Goal: Task Accomplishment & Management: Use online tool/utility

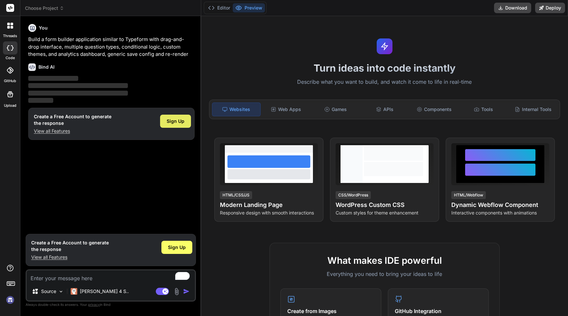
click at [177, 120] on span "Sign Up" at bounding box center [176, 121] width 18 height 7
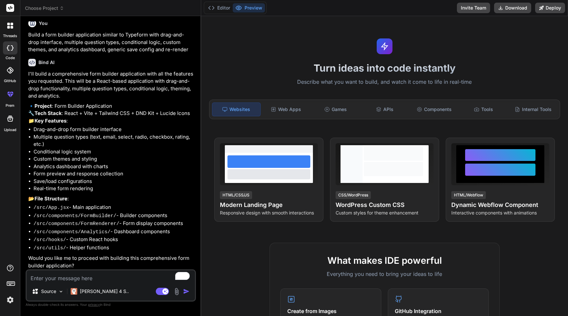
type textarea "x"
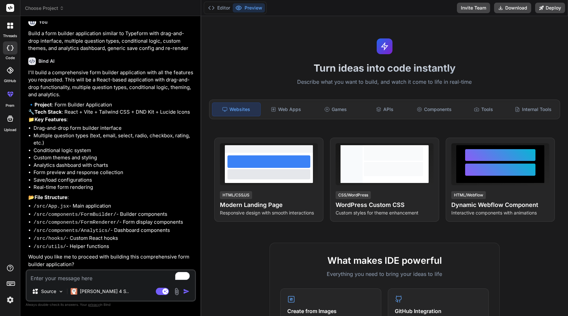
click at [71, 276] on textarea "To enrich screen reader interactions, please activate Accessibility in Grammarl…" at bounding box center [111, 277] width 168 height 12
type textarea "o"
type textarea "x"
type textarea "on"
type textarea "x"
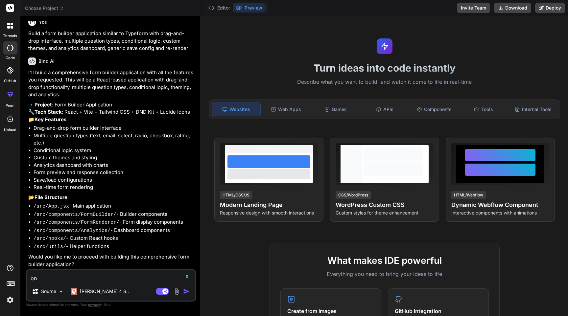
type textarea "on"
type textarea "x"
type textarea "on s"
type textarea "x"
type textarea "on su"
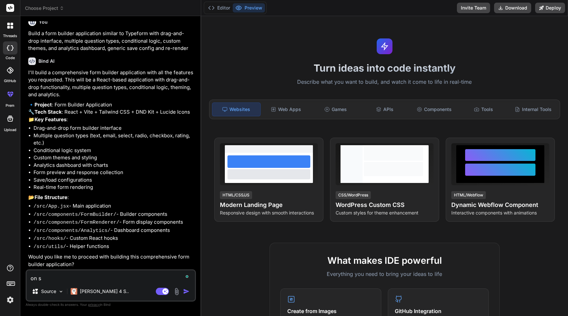
type textarea "x"
type textarea "on sub"
type textarea "x"
type textarea "on subm"
type textarea "x"
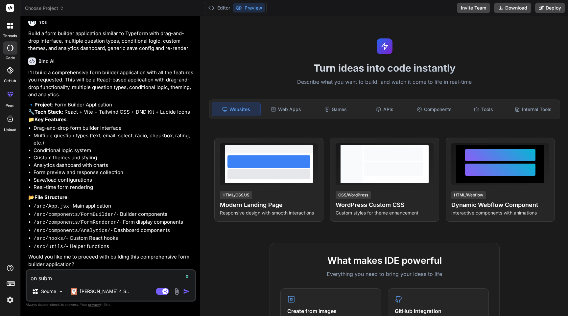
type textarea "on submi"
type textarea "x"
type textarea "on submit"
type textarea "x"
type textarea "on submit"
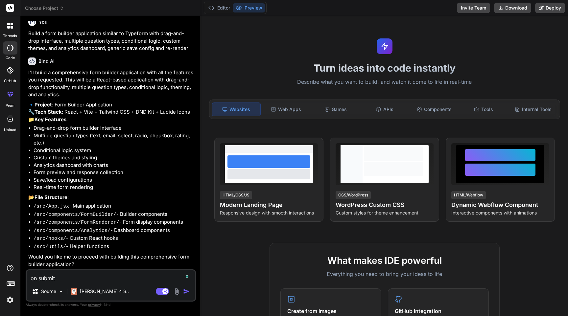
type textarea "x"
type textarea "on submit a"
type textarea "x"
type textarea "on submit ap"
type textarea "x"
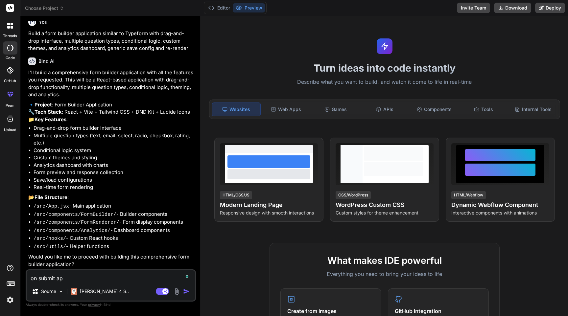
type textarea "on submit api"
type textarea "x"
type textarea "on submit api"
type textarea "x"
type textarea "on submit api c"
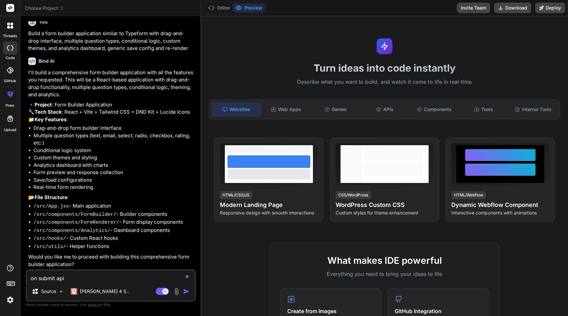
type textarea "x"
type textarea "on submit api ca"
type textarea "x"
type textarea "on submit api cal"
type textarea "x"
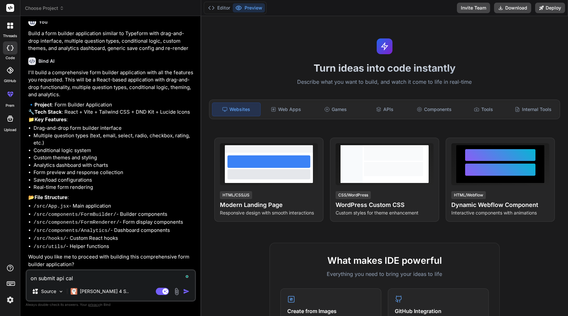
type textarea "on submit api call"
type textarea "x"
type textarea "on submit api calls"
type textarea "x"
type textarea "on submit api calls,"
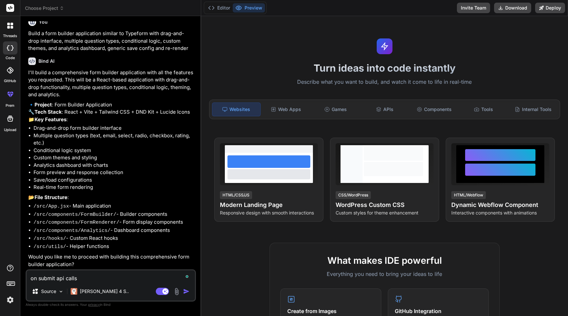
type textarea "x"
type textarea "on submit api calls,"
type textarea "x"
type textarea "on submit api calls, c"
type textarea "x"
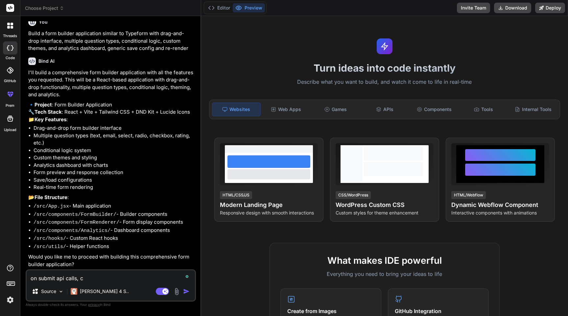
type textarea "on submit api calls, co"
type textarea "x"
type textarea "on submit api calls, con"
type textarea "x"
type textarea "on submit api calls, cond"
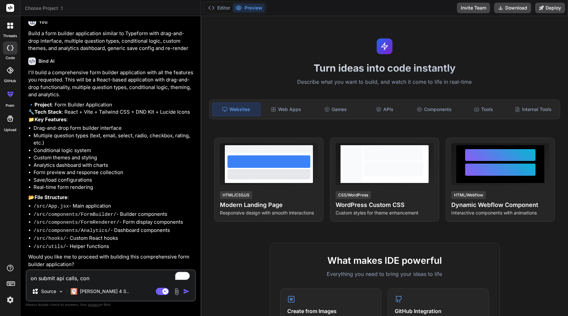
type textarea "x"
type textarea "on submit api calls, condi"
type textarea "x"
type textarea "on submit api calls, [PERSON_NAME]"
type textarea "x"
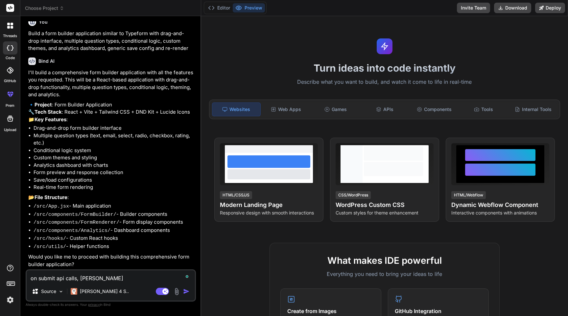
type textarea "on submit api calls, conditi"
type textarea "x"
type textarea "on submit api calls, conditio"
type textarea "x"
type textarea "on submit api calls, condition"
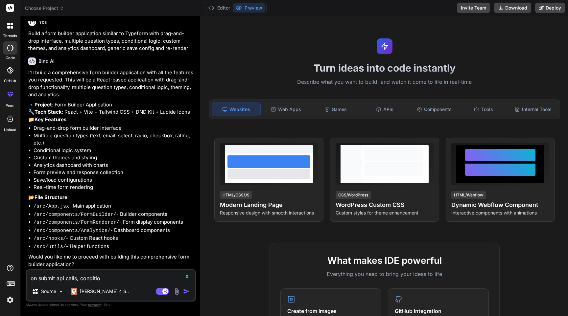
type textarea "x"
type textarea "on submit api calls, conditiona"
type textarea "x"
type textarea "on submit api calls, conditional"
type textarea "x"
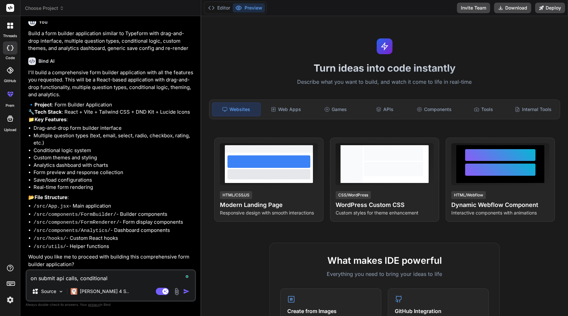
type textarea "on submit api calls, conditional"
type textarea "x"
type textarea "on submit api calls, conditional f"
type textarea "x"
type textarea "on submit api calls, conditional fi"
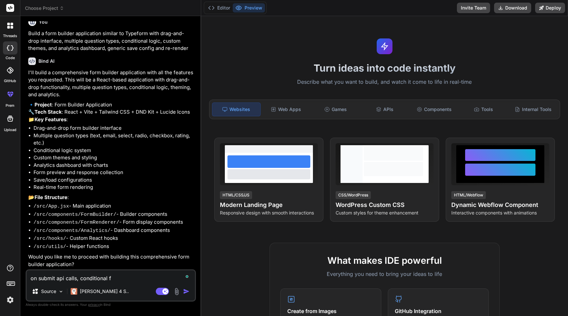
type textarea "x"
type textarea "on submit api calls, conditional fie"
type textarea "x"
type textarea "on submit api calls, conditional fiel"
type textarea "x"
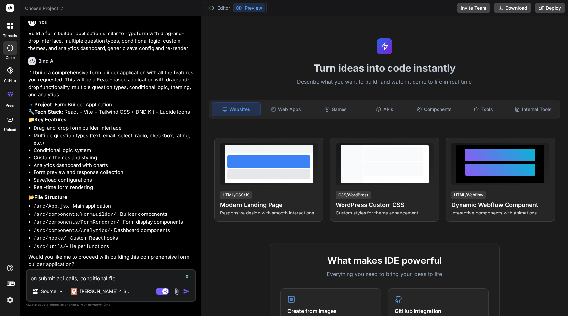
type textarea "on submit api calls, conditional field"
type textarea "x"
type textarea "on submit api calls, conditional fields"
type textarea "x"
type textarea "on submit api calls, conditional fields,"
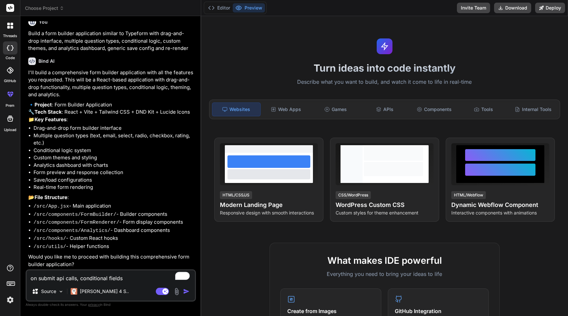
type textarea "x"
type textarea "on submit api calls, conditional fields,"
type textarea "x"
type textarea "on submit api calls, conditional fields, m"
type textarea "x"
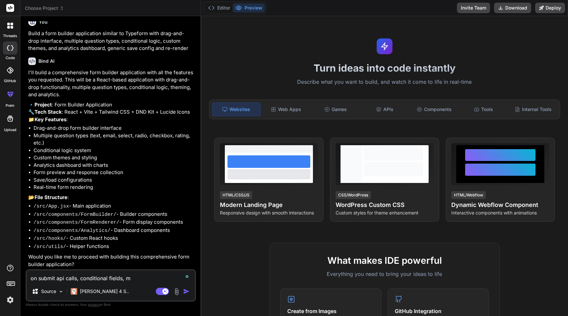
type textarea "on submit api calls, conditional fields, mu"
type textarea "x"
type textarea "on submit api calls, conditional fields, mul"
type textarea "x"
type textarea "on submit api calls, conditional fields, mult"
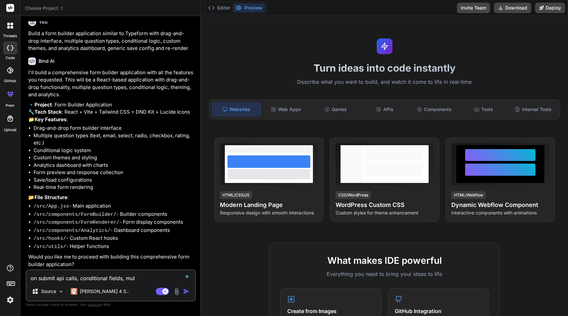
type textarea "x"
type textarea "on submit api calls, conditional fields, multi"
type textarea "x"
type textarea "on submit api calls, conditional fields, multip"
type textarea "x"
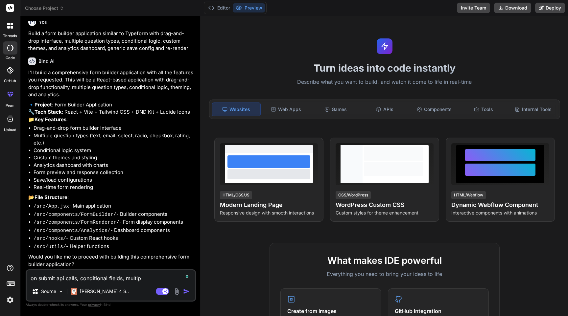
type textarea "on submit api calls, conditional fields, multipa"
type textarea "x"
type textarea "on submit api calls, conditional fields, multipag"
type textarea "x"
type textarea "on submit api calls, conditional fields, multipage"
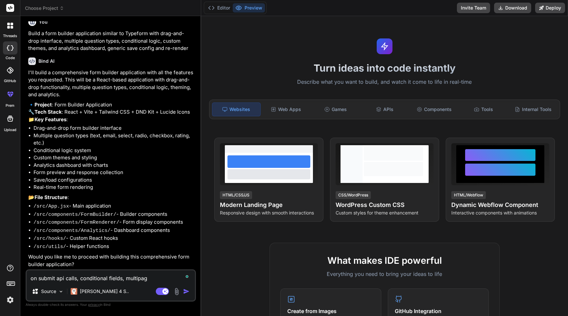
type textarea "x"
type textarea "on submit api calls, conditional fields, multipage"
type textarea "x"
type textarea "on submit api calls, conditional fields, multipage f"
type textarea "x"
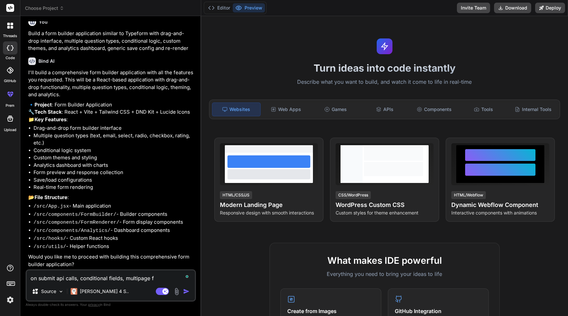
type textarea "on submit api calls, conditional fields, multipage fo"
type textarea "x"
type textarea "on submit api calls, conditional fields, multipage for"
type textarea "x"
type textarea "on submit api calls, conditional fields, multipage form"
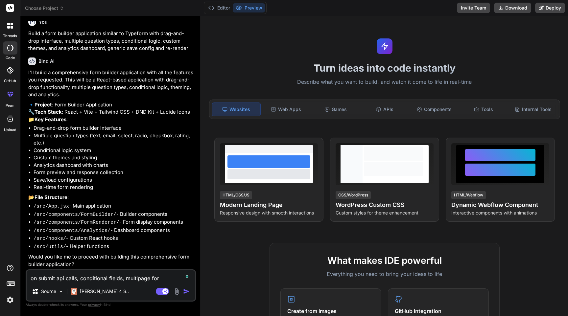
type textarea "x"
type textarea "on submit api calls, conditional fields, multipage forms"
type textarea "x"
type textarea "on submit api calls, conditional fields, multipage forms"
type textarea "x"
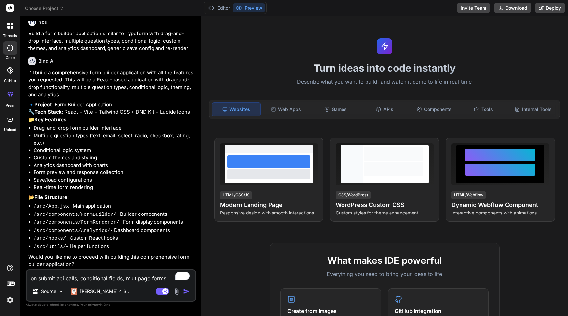
type textarea "on submit api calls, conditional fields, multipage forms e"
type textarea "x"
type textarea "on submit api calls, conditional fields, multipage forms et"
type textarea "x"
type textarea "on submit api calls, conditional fields, multipage forms etc"
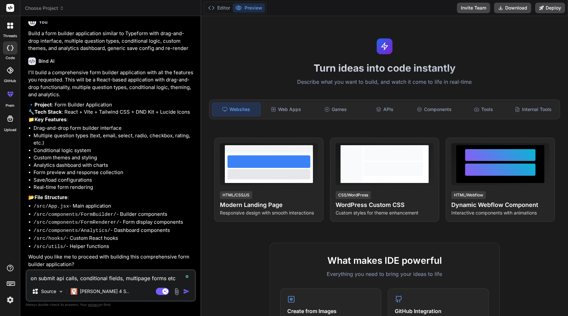
type textarea "x"
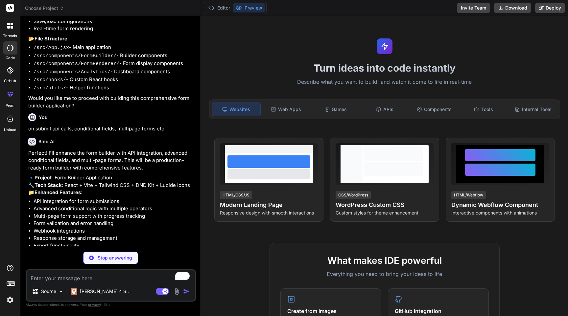
scroll to position [171, 0]
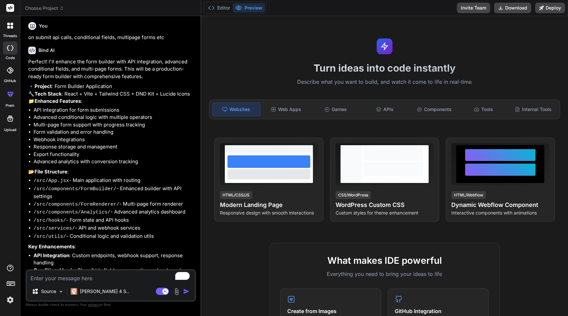
type textarea "x"
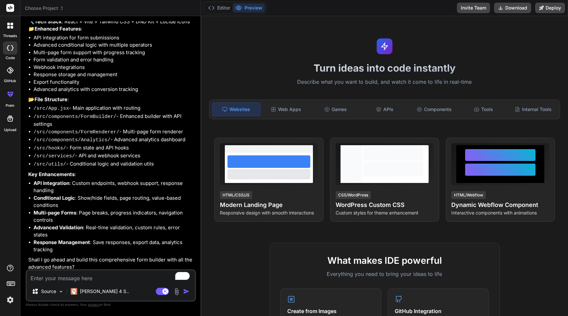
scroll to position [352, 0]
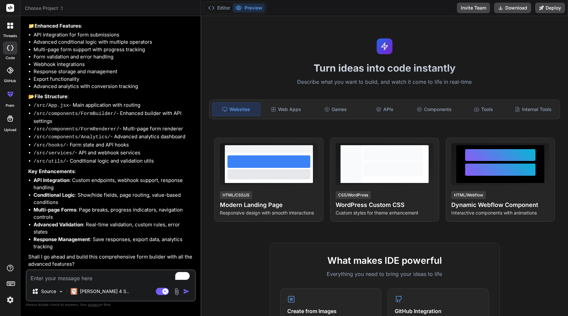
click at [92, 280] on textarea "To enrich screen reader interactions, please activate Accessibility in Grammarl…" at bounding box center [111, 277] width 168 height 12
type textarea "y"
type textarea "x"
type textarea "ye"
type textarea "x"
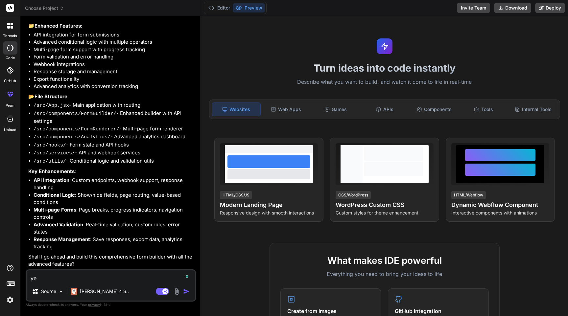
type textarea "yes"
type textarea "x"
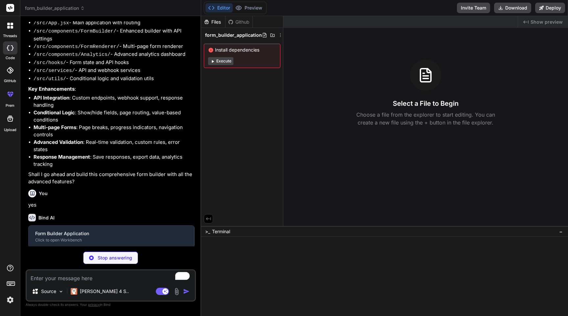
scroll to position [421, 0]
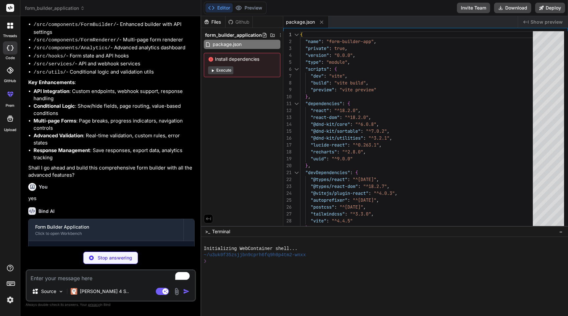
type textarea "x"
type textarea "<script type="module" src="/src/main.jsx"></script> </body> </html>"
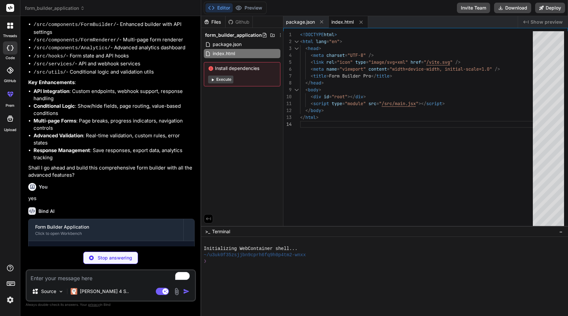
type textarea "x"
type textarea "export default { plugins: { tailwindcss: {}, autoprefixer: {}, }, }"
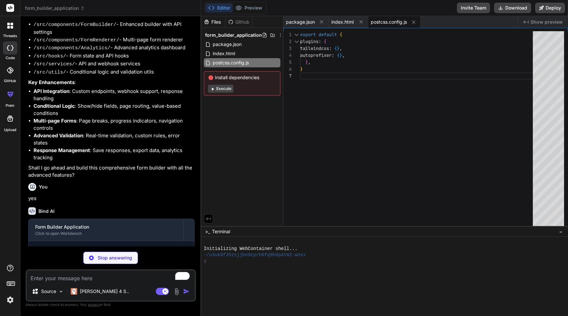
type textarea "x"
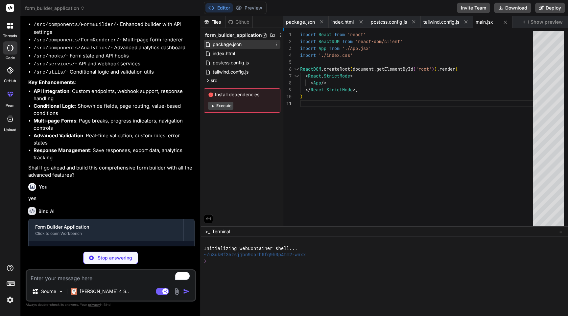
click at [236, 44] on span "package.json" at bounding box center [227, 44] width 30 height 8
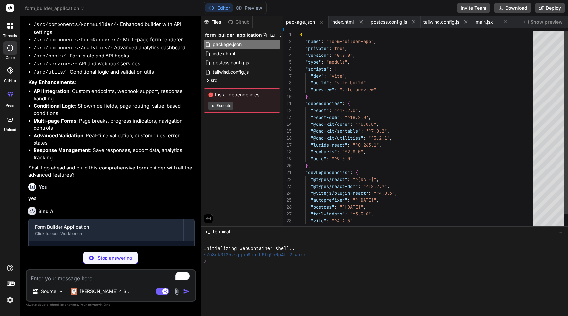
type textarea "x"
type textarea "@apply border-2 border-dashed border-primary-500 bg-primary-50 rounded-lg; }"
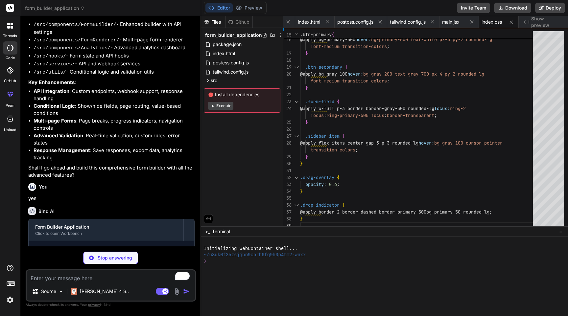
scroll to position [517, 0]
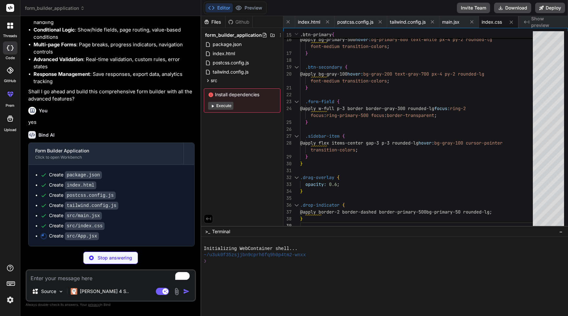
type textarea "x"
type textarea "export default App;"
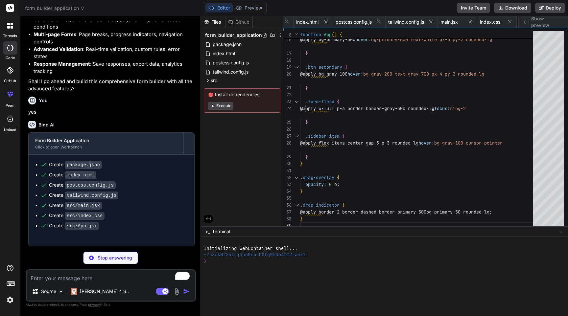
type textarea "x"
type textarea "</div> </div> ); }; export default FormBuilder;"
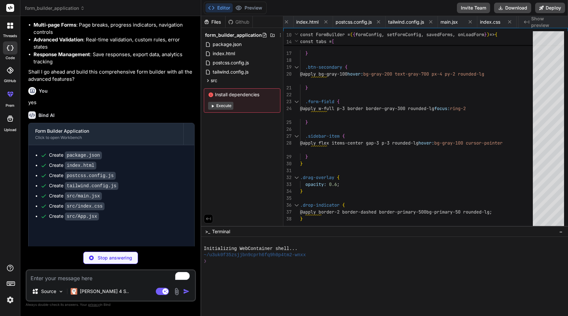
type textarea "x"
type textarea "}; export default FieldsPalette;"
type textarea "x"
type textarea "{/* Field Preview */} <div className="ml-6 mr-20"> <FieldPreview field={field} …"
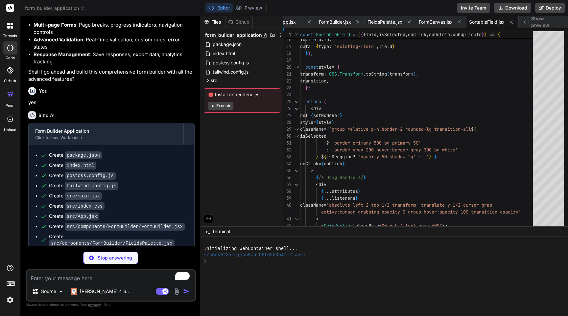
scroll to position [587, 0]
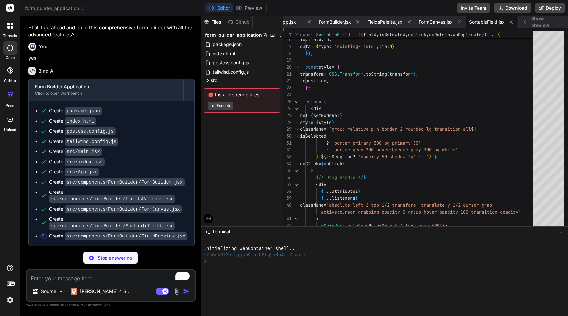
click at [221, 106] on button "Execute" at bounding box center [220, 106] width 25 height 8
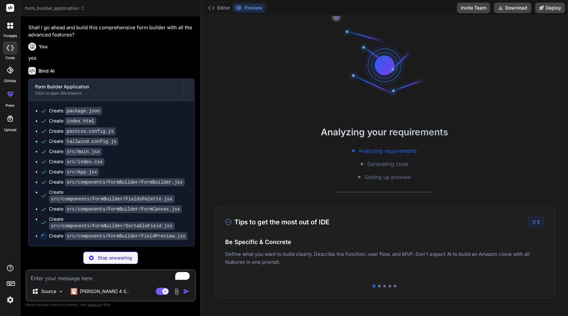
type textarea "x"
type textarea "{renderField()} </div> ); }; export default FieldPreview;"
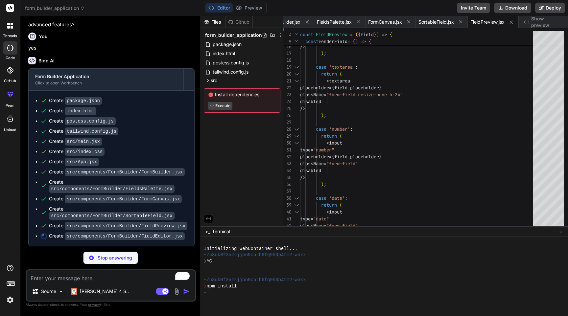
scroll to position [596, 0]
click at [54, 292] on p "Source" at bounding box center [48, 291] width 15 height 7
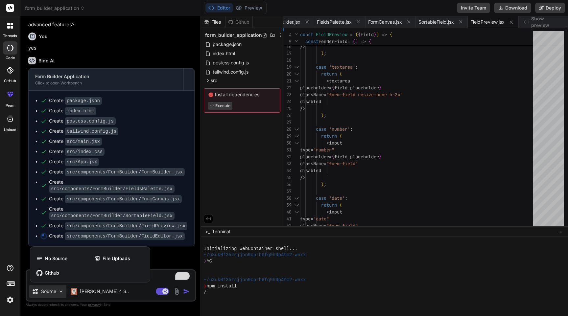
click at [54, 292] on div at bounding box center [284, 158] width 568 height 316
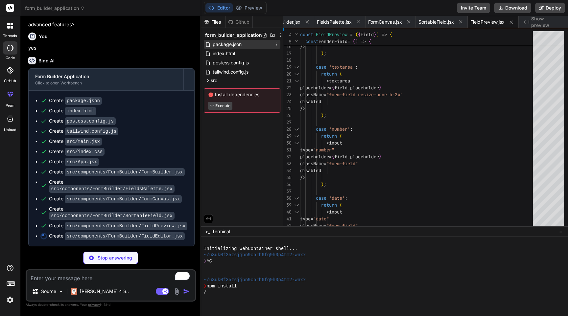
type textarea "x"
click at [238, 43] on span "package.json" at bounding box center [227, 44] width 30 height 8
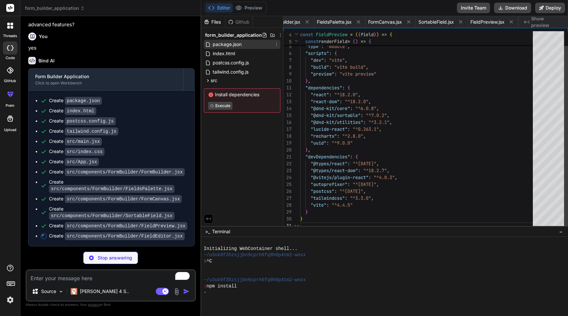
scroll to position [0, 0]
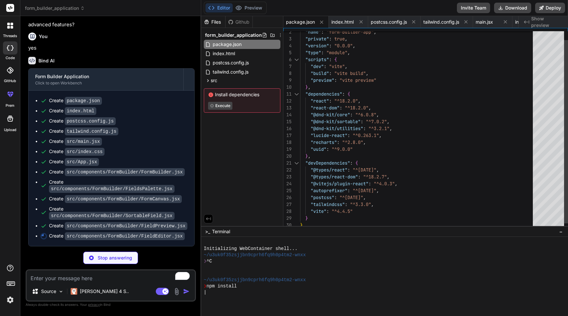
type textarea "x"
type textarea "<span className="text-sm text-gray-700">Hide field initially</span> </label> </…"
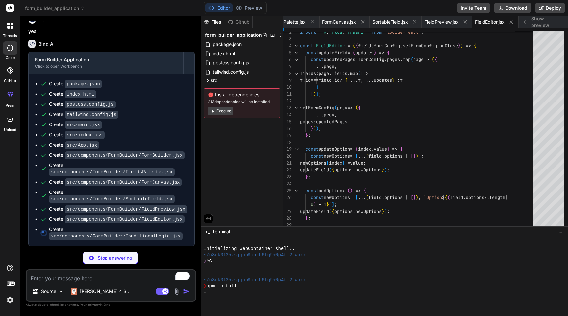
type textarea "x"
type textarea "</div> ); }; export default ConditionalLogic;"
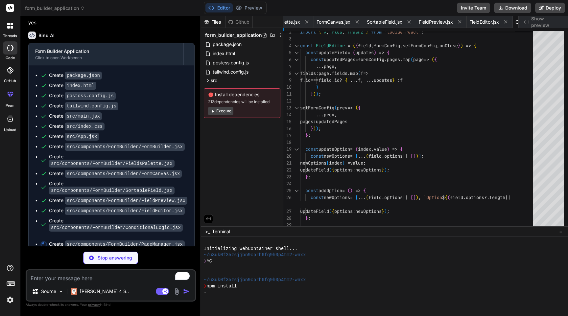
scroll to position [50, 0]
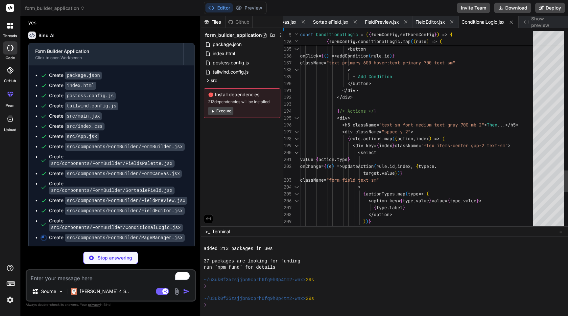
type textarea "x"
type textarea "</div> ); }; export default PageManager;"
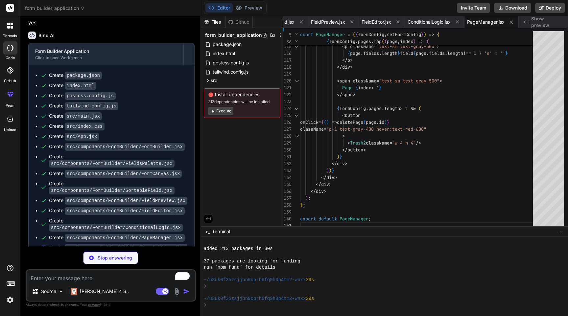
click at [223, 111] on button "Execute" at bounding box center [220, 111] width 25 height 8
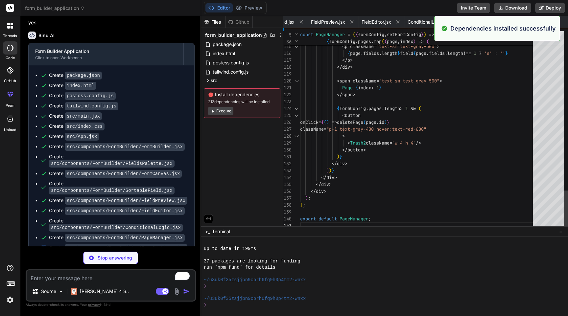
scroll to position [144, 0]
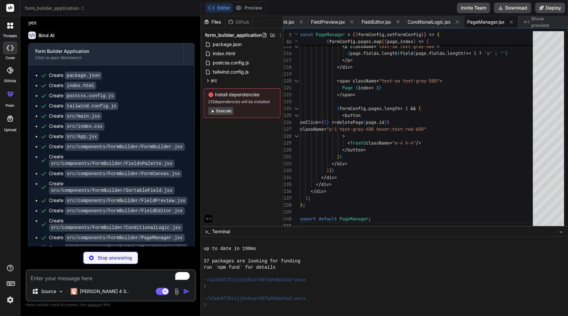
type textarea "x"
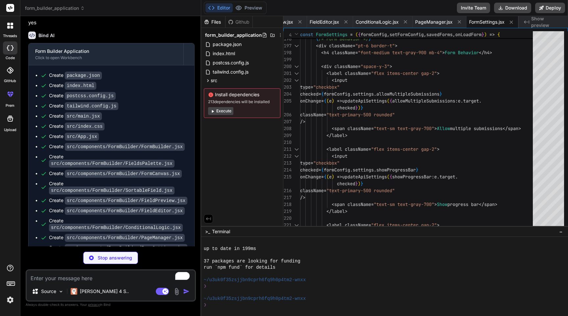
scroll to position [0, 0]
click at [251, 8] on button "Preview" at bounding box center [249, 7] width 32 height 9
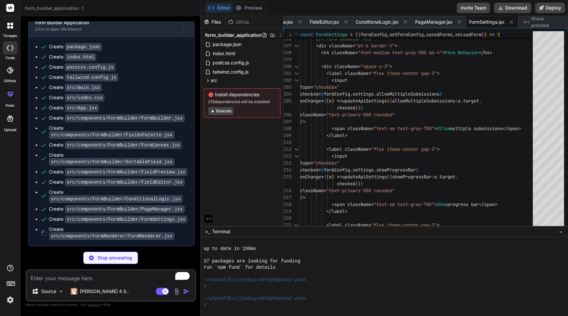
scroll to position [656, 0]
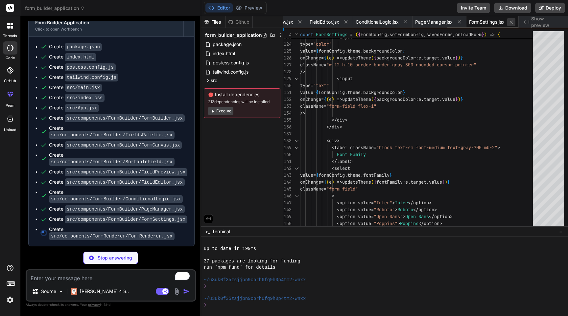
type textarea "x"
click at [512, 24] on icon at bounding box center [512, 22] width 6 height 6
type textarea "</div> ); }; export default PageManager;"
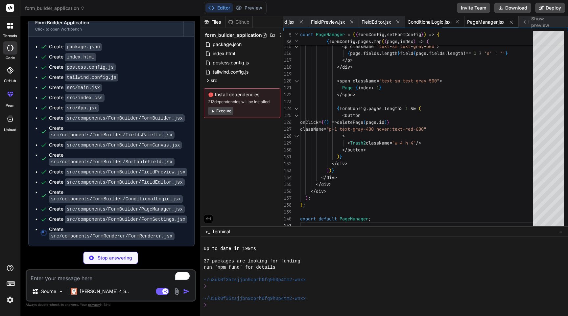
type textarea "x"
click at [441, 20] on span "ConditionalLogic.jsx" at bounding box center [429, 22] width 43 height 7
type textarea "</div> ); }; export default ConditionalLogic;"
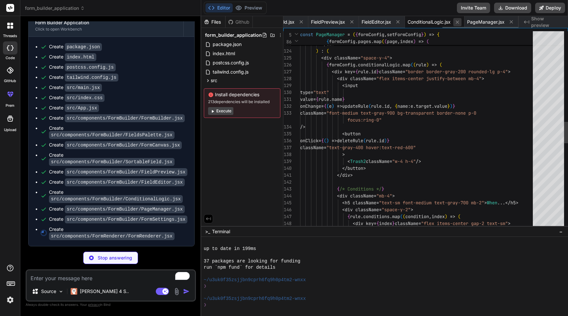
type textarea "x"
click at [459, 20] on icon at bounding box center [458, 22] width 6 height 6
type textarea "</div> ); }; export default PageManager;"
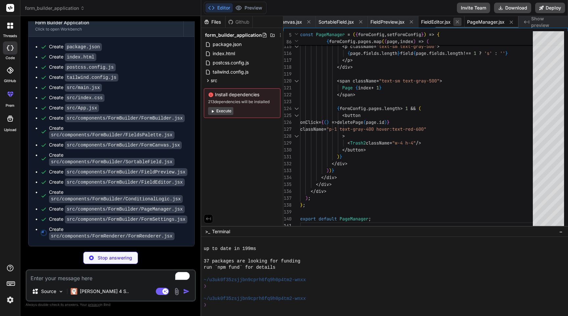
click at [455, 21] on icon at bounding box center [458, 22] width 6 height 6
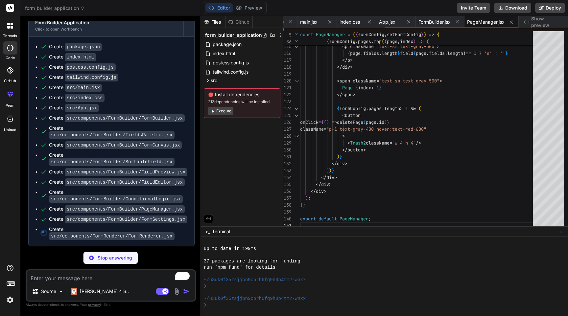
click at [455, 21] on icon at bounding box center [458, 22] width 6 height 6
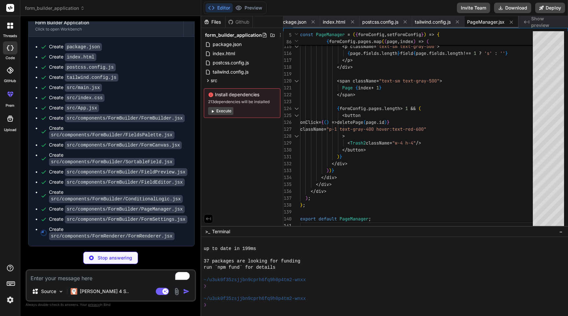
click at [455, 21] on icon at bounding box center [458, 22] width 6 height 6
click at [455, 21] on span "PageManager.jsx" at bounding box center [441, 22] width 37 height 7
type textarea "x"
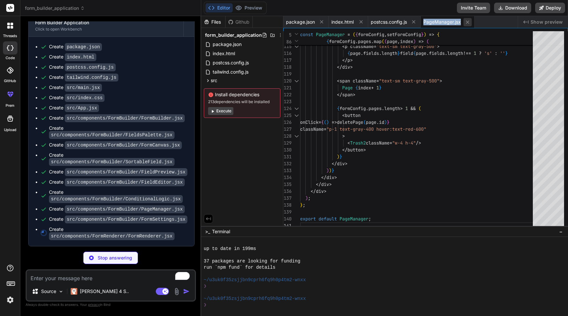
click at [466, 22] on icon at bounding box center [468, 22] width 6 height 6
type textarea "export default { plugins: { tailwindcss: {}, autoprefixer: {}, }, }"
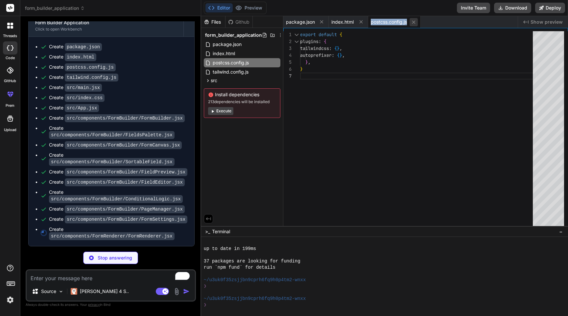
type textarea "x"
click at [415, 21] on icon at bounding box center [413, 21] width 3 height 3
type textarea "<script type="module" src="/src/main.jsx"></script> </body> </html>"
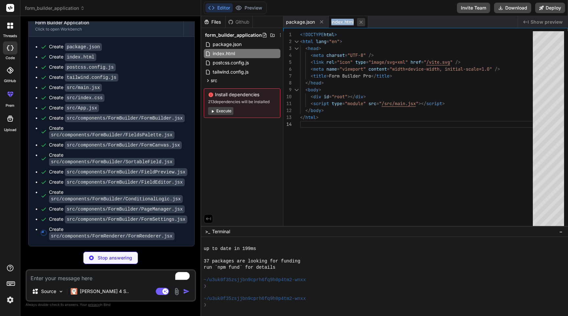
type textarea "x"
click at [360, 22] on icon at bounding box center [361, 22] width 6 height 6
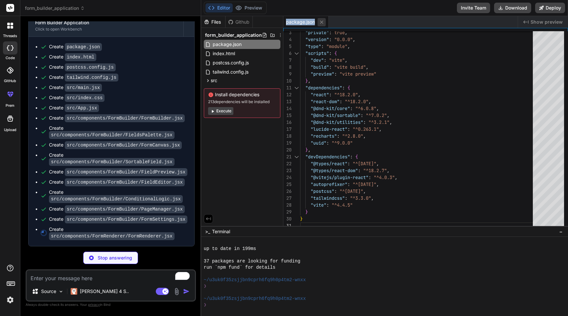
click at [319, 23] on icon at bounding box center [322, 22] width 6 height 6
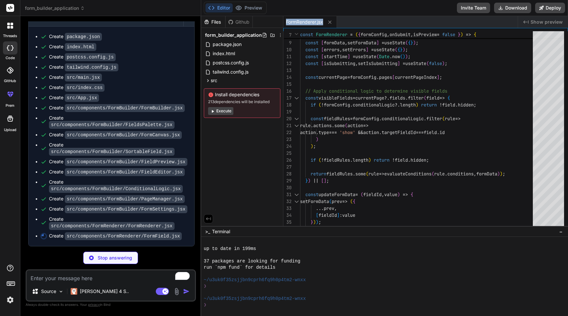
scroll to position [666, 0]
type textarea "x"
type textarea "); }; export default FormField;"
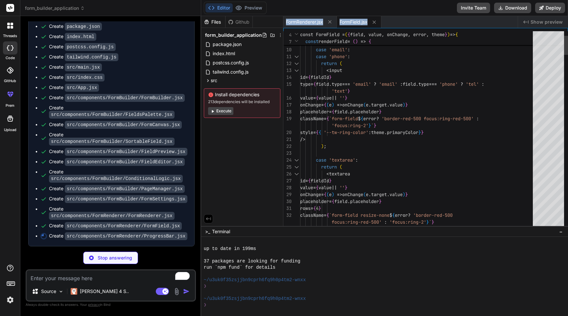
type textarea "x"
type textarea "); }; export default ProgressBar;"
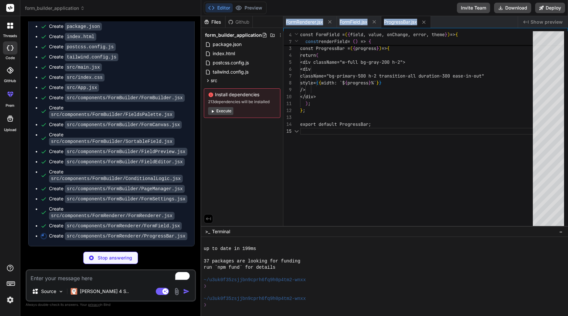
scroll to position [28, 0]
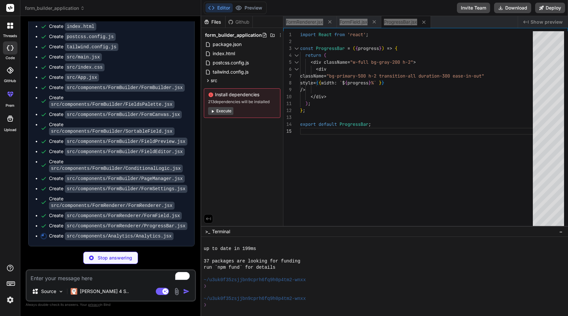
type textarea "x"
type textarea "<ResponsesTable formConfig={formConfig} responses={responses} /> </div> ); }; e…"
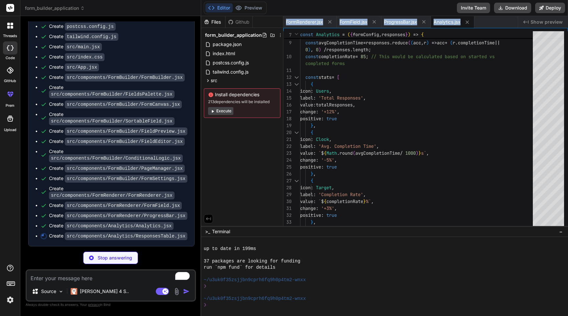
scroll to position [710, 0]
click at [9, 283] on icon at bounding box center [10, 283] width 9 height 9
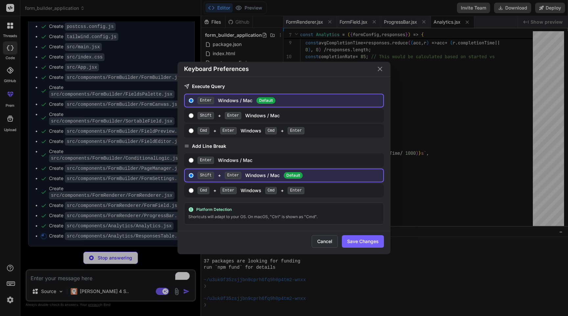
click at [326, 240] on button "Cancel" at bounding box center [325, 241] width 26 height 12
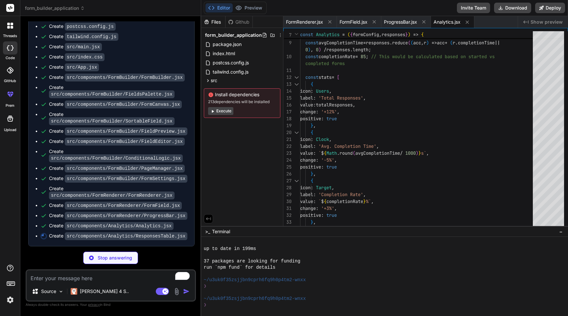
click at [11, 299] on img at bounding box center [10, 300] width 11 height 11
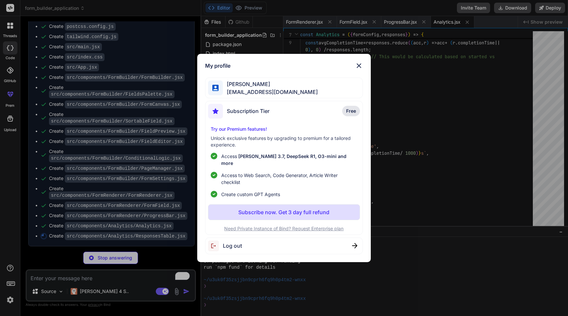
click at [266, 115] on span "Subscription Tier" at bounding box center [248, 111] width 43 height 8
click at [265, 115] on span "Subscription Tier" at bounding box center [248, 111] width 43 height 8
type textarea "x"
type textarea "export default ResponsesTable;"
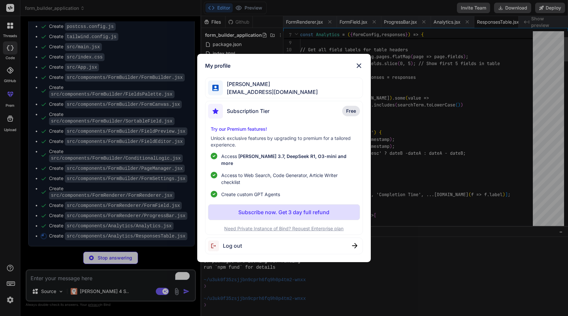
scroll to position [13, 0]
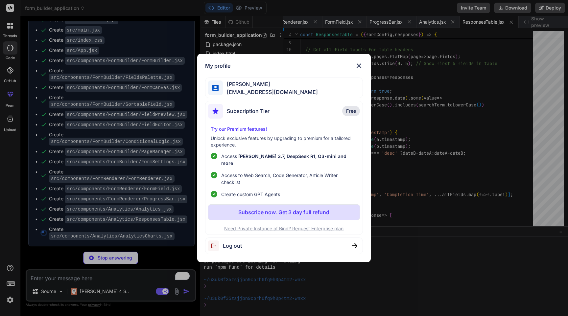
click at [359, 65] on img at bounding box center [359, 66] width 8 height 8
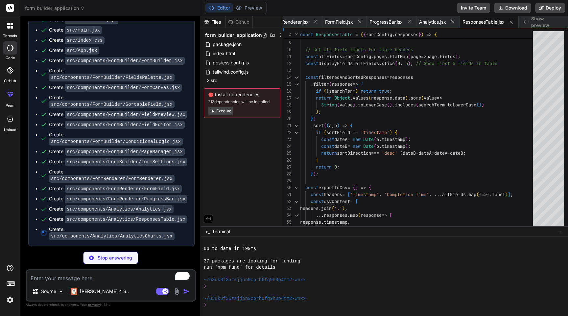
type textarea "x"
type textarea "</div> </div> ); }; export default AnalyticsCharts;"
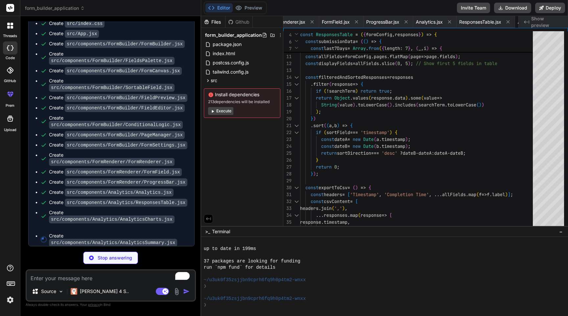
type textarea "x"
type textarea "); }; export default AnalyticsSummary;"
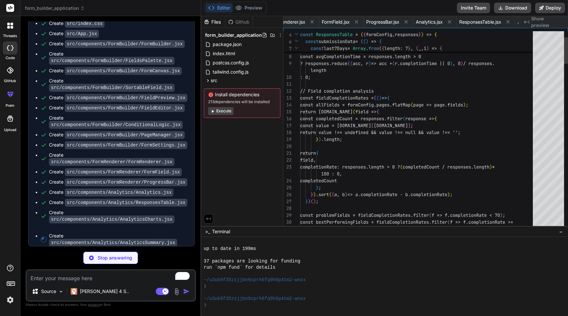
scroll to position [28, 0]
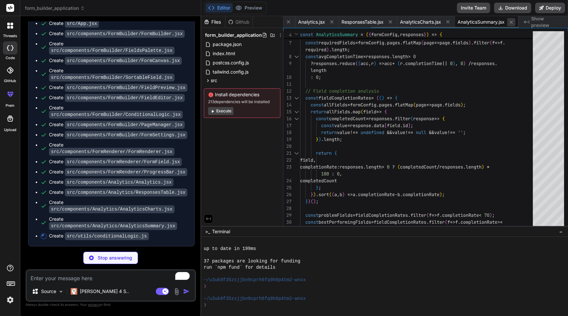
click at [512, 23] on icon at bounding box center [511, 21] width 3 height 3
type textarea "x"
type textarea "</div> </div> ); }; export default AnalyticsCharts;"
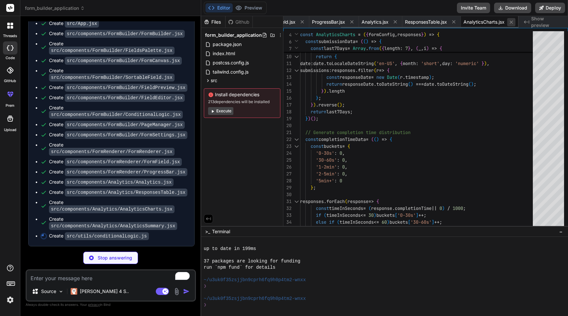
type textarea "x"
click at [512, 23] on icon at bounding box center [512, 22] width 6 height 6
type textarea "export default ResponsesTable;"
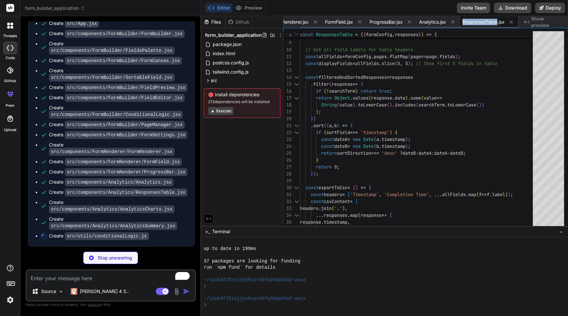
type textarea "x"
type textarea "return { ...field, ...fieldUpdates }; }) })); return { ...formConfig, pages: up…"
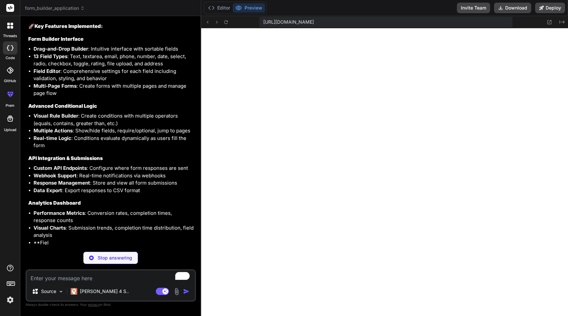
scroll to position [1053, 0]
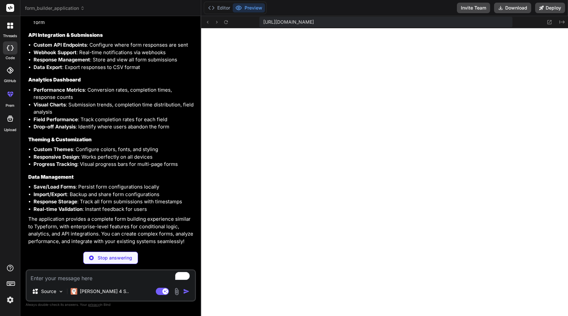
type textarea "x"
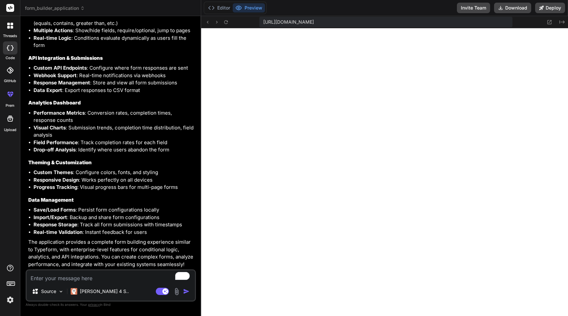
scroll to position [1154, 0]
click at [228, 22] on icon at bounding box center [226, 22] width 6 height 6
click at [223, 4] on button "Editor" at bounding box center [218, 7] width 27 height 9
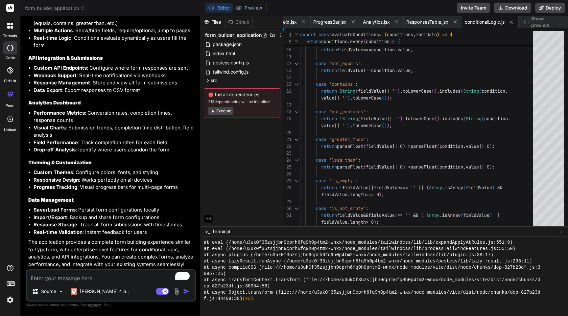
click at [95, 279] on textarea "To enrich screen reader interactions, please activate Accessibility in Grammarl…" at bounding box center [111, 277] width 168 height 12
type textarea "e"
type textarea "x"
type textarea "f"
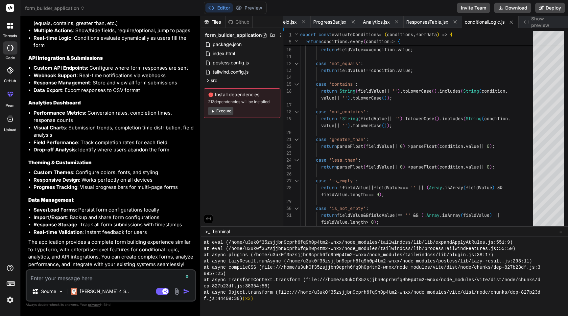
type textarea "x"
type textarea "fi"
type textarea "x"
type textarea "fix"
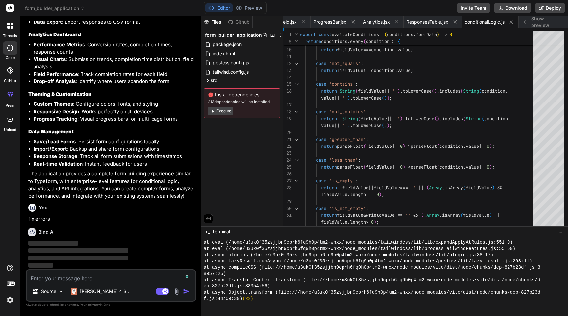
scroll to position [1222, 0]
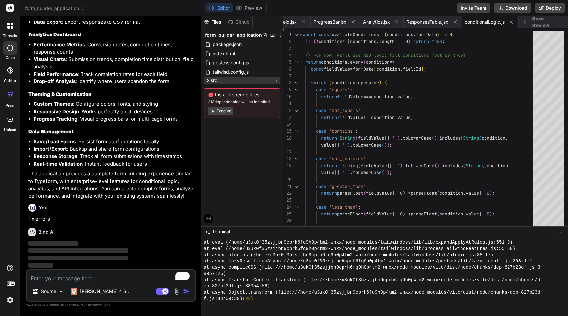
click at [237, 81] on div "src" at bounding box center [242, 81] width 77 height 8
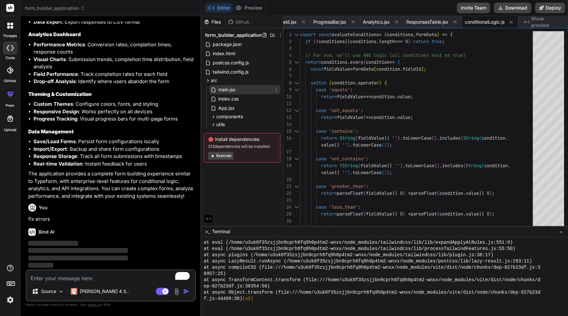
click at [235, 90] on span "main.jsx" at bounding box center [227, 90] width 19 height 8
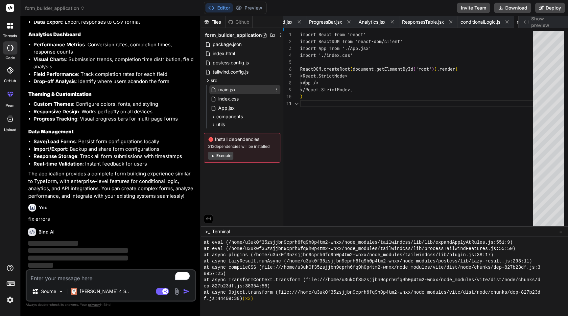
scroll to position [0, 0]
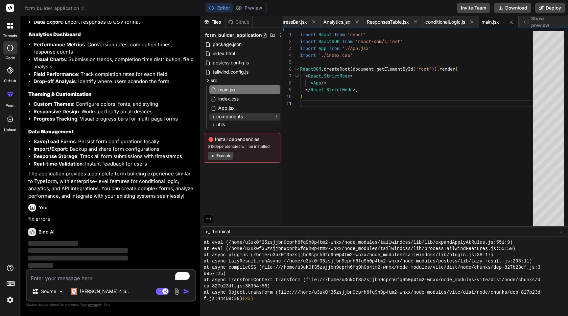
click at [234, 115] on span "components" at bounding box center [229, 116] width 27 height 7
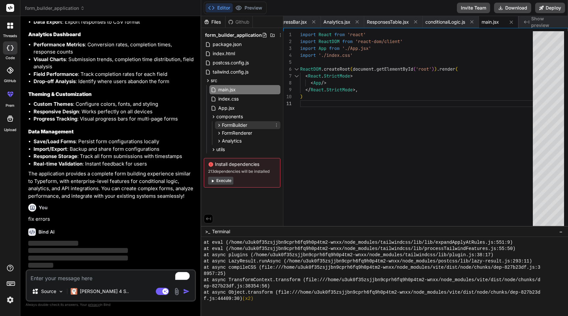
click at [234, 126] on span "FormBuilder" at bounding box center [234, 125] width 25 height 7
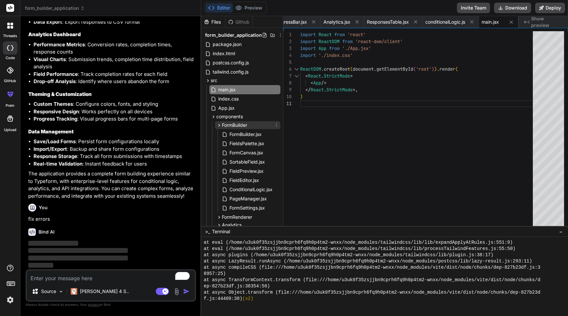
click at [234, 126] on span "FormBuilder" at bounding box center [234, 125] width 25 height 7
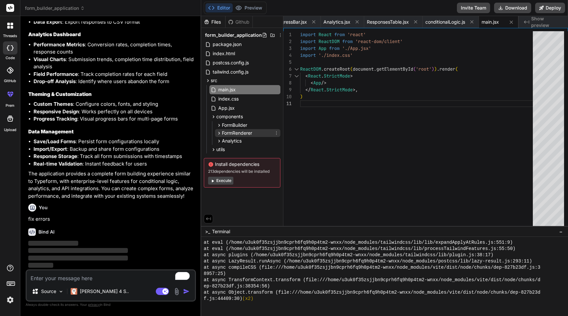
click at [235, 134] on span "FormRenderer" at bounding box center [237, 133] width 30 height 7
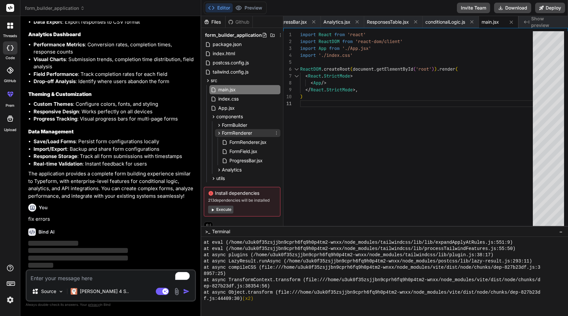
click at [235, 134] on span "FormRenderer" at bounding box center [237, 133] width 30 height 7
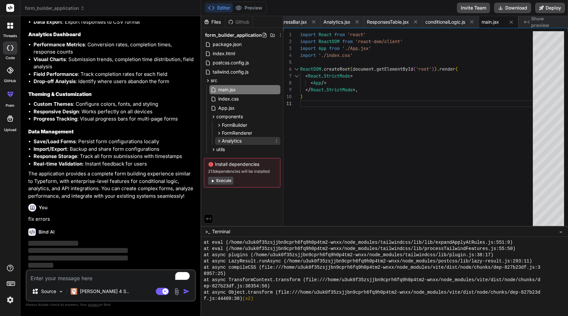
click at [235, 143] on span "Analytics" at bounding box center [232, 141] width 20 height 7
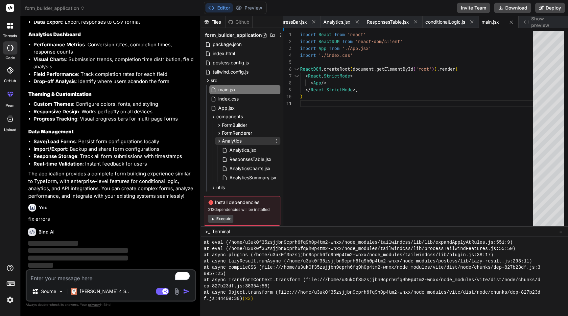
click at [235, 143] on span "Analytics" at bounding box center [232, 141] width 20 height 7
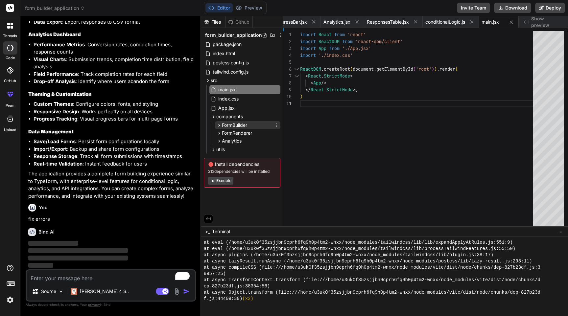
click at [235, 128] on span "FormBuilder" at bounding box center [234, 125] width 25 height 7
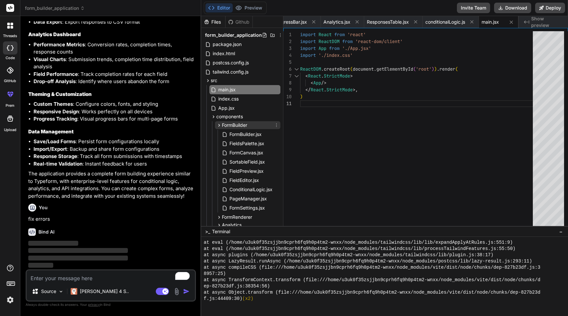
click at [235, 128] on span "FormBuilder" at bounding box center [234, 125] width 25 height 7
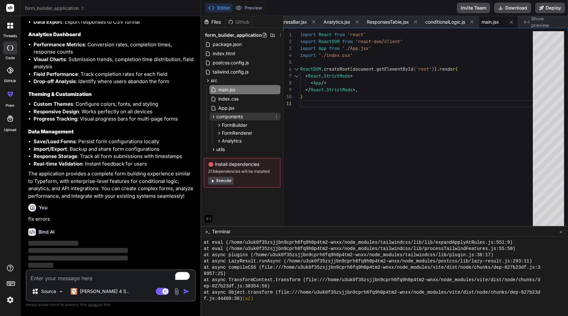
click at [234, 117] on span "components" at bounding box center [229, 116] width 27 height 7
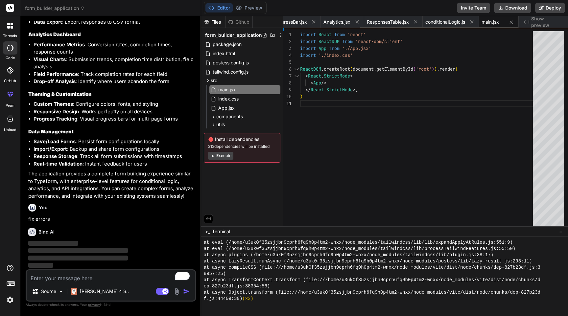
click at [517, 21] on div "main.jsx" at bounding box center [498, 22] width 39 height 12
click at [540, 25] on div "Created with Pixso. Show preview" at bounding box center [543, 22] width 49 height 12
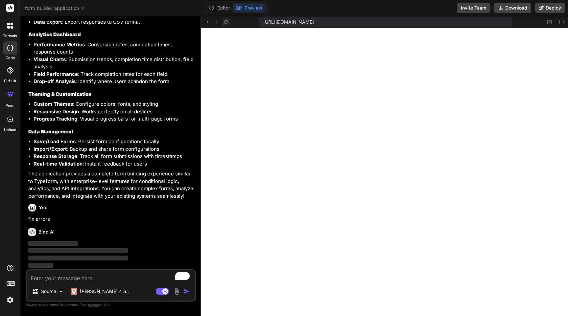
click at [226, 21] on icon at bounding box center [226, 22] width 6 height 6
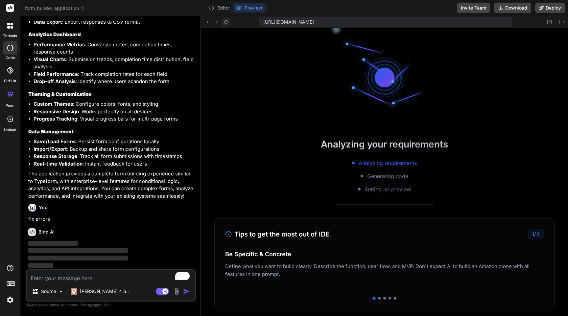
scroll to position [756, 0]
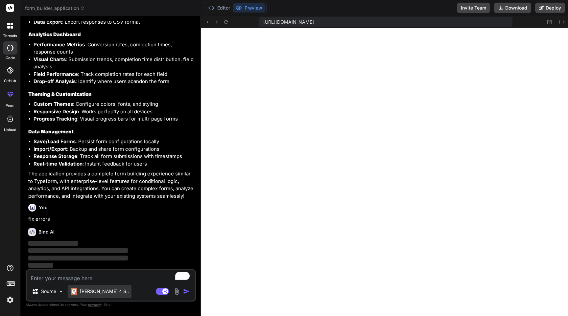
click at [99, 290] on p "[PERSON_NAME] 4 S.." at bounding box center [104, 291] width 49 height 7
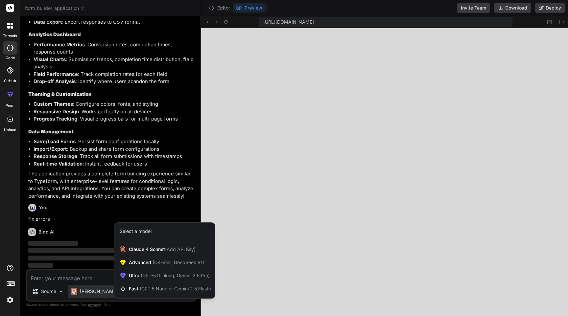
scroll to position [1222, 0]
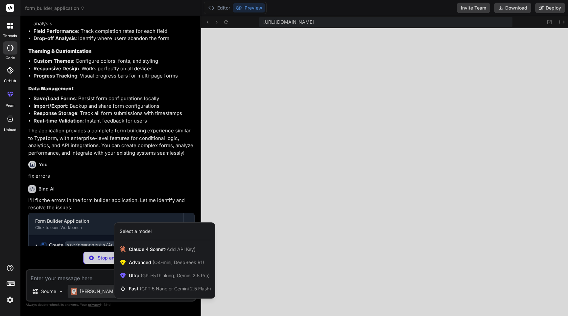
click at [84, 278] on div at bounding box center [284, 158] width 568 height 316
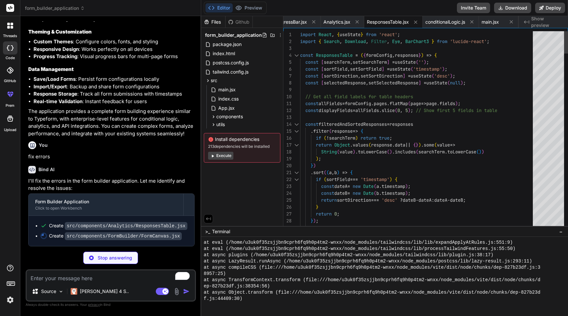
scroll to position [55, 0]
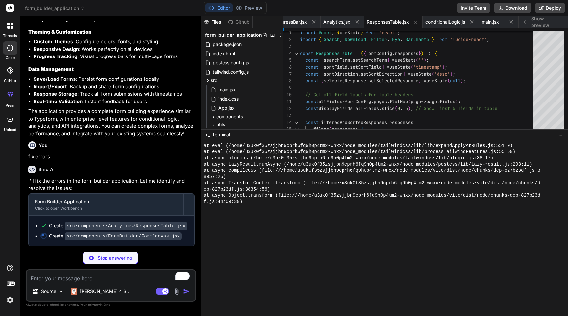
drag, startPoint x: 319, startPoint y: 226, endPoint x: 334, endPoint y: 129, distance: 98.4
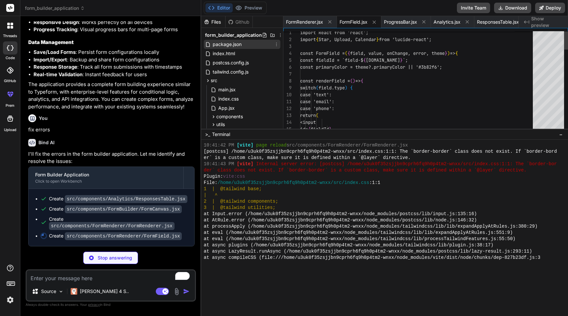
scroll to position [1118, 0]
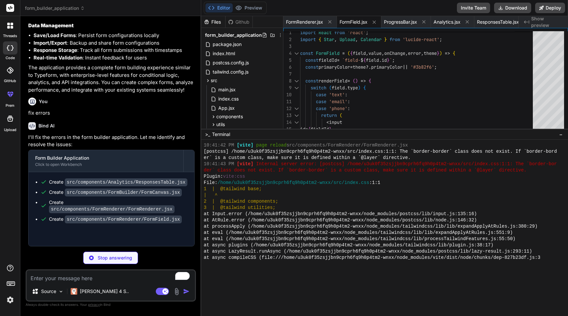
click at [239, 23] on div "Github" at bounding box center [239, 22] width 27 height 7
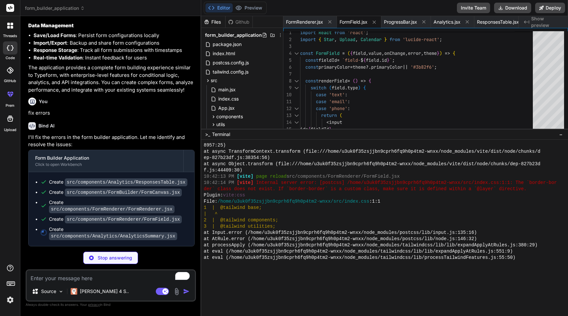
scroll to position [1228, 0]
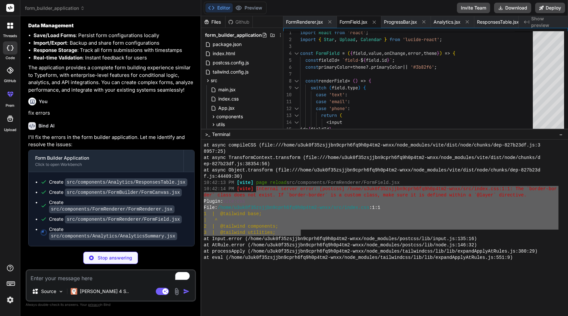
drag, startPoint x: 256, startPoint y: 189, endPoint x: 301, endPoint y: 231, distance: 61.2
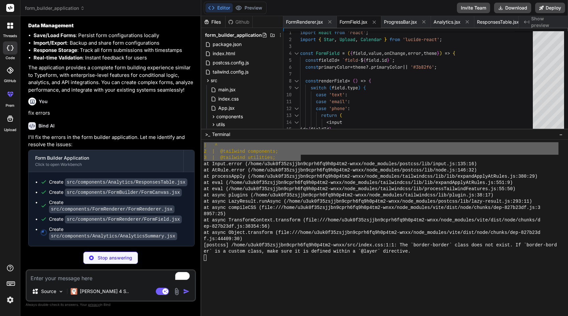
click at [67, 276] on textarea "To enrich screen reader interactions, please activate Accessibility in Grammarl…" at bounding box center [111, 277] width 168 height 12
paste textarea "Internal server error: [postcss] /home/u3uk0f35zsjjbn9cprh6fq9h0p4tm2-wnxx/src/…"
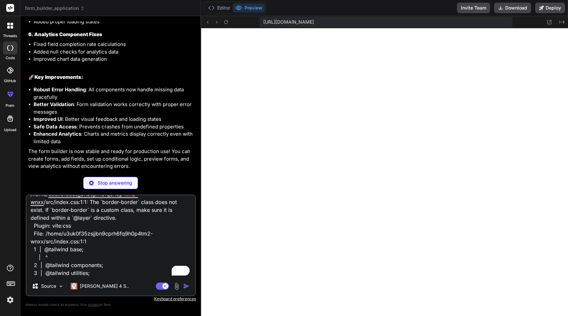
scroll to position [1779, 0]
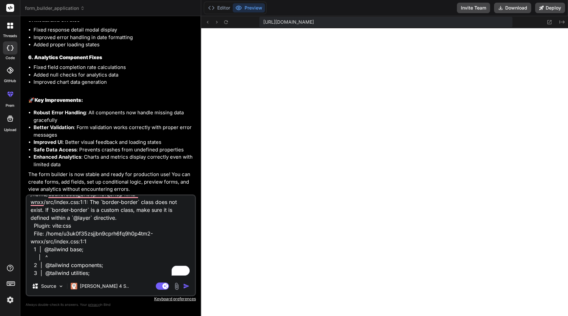
click at [187, 284] on img "button" at bounding box center [186, 286] width 7 height 7
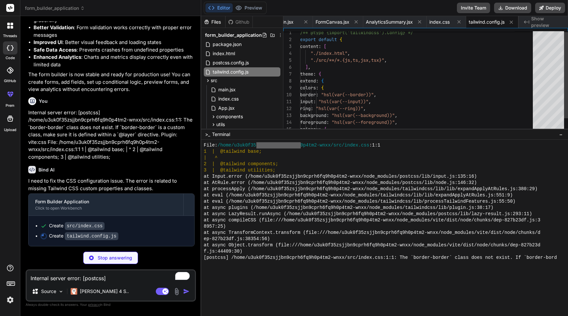
scroll to position [1537, 0]
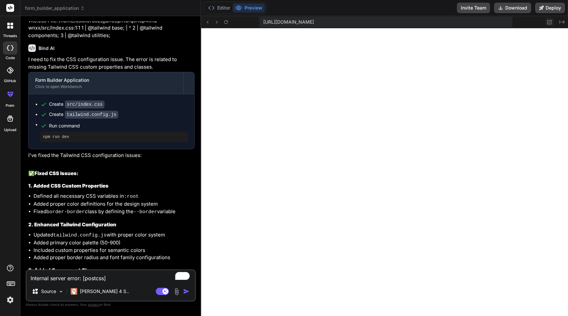
click at [549, 22] on icon at bounding box center [550, 22] width 4 height 4
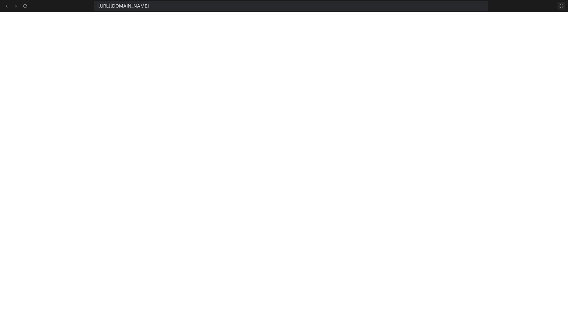
click at [563, 3] on icon at bounding box center [561, 5] width 5 height 5
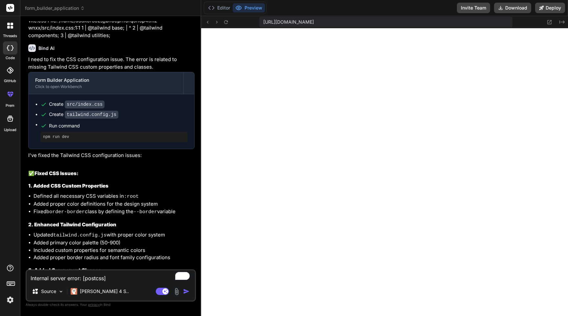
scroll to position [2106, 0]
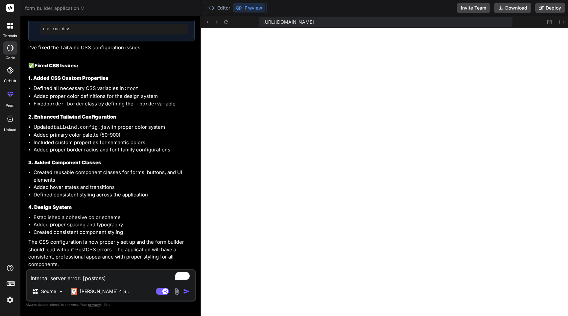
click at [67, 275] on textarea "Internal server error: [postcss] /home/u3uk0f35zsjjbn9cprh6fq9h0p4tm2-wnxx/src/…" at bounding box center [111, 277] width 168 height 12
click at [81, 276] on textarea "Internal server error: [postcss] /home/u3uk0f35zsjjbn9cprh6fq9h0p4tm2-wnxx/src/…" at bounding box center [111, 277] width 168 height 12
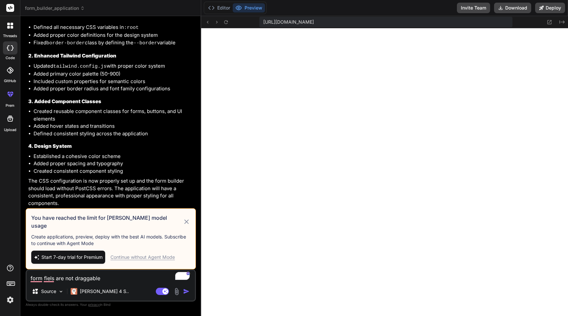
scroll to position [2160, 0]
click at [83, 255] on span "Start 7-day trial for Premium" at bounding box center [71, 257] width 61 height 7
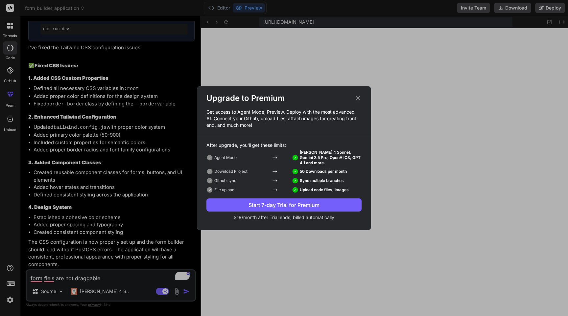
click at [356, 98] on icon at bounding box center [357, 98] width 7 height 7
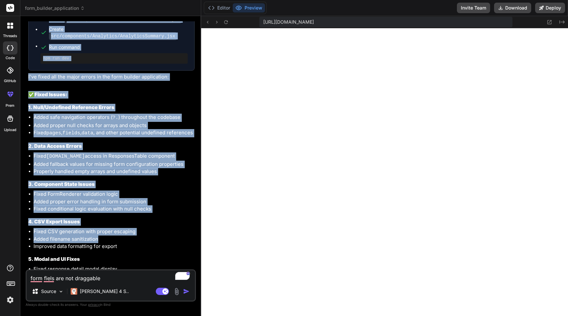
scroll to position [1514, 0]
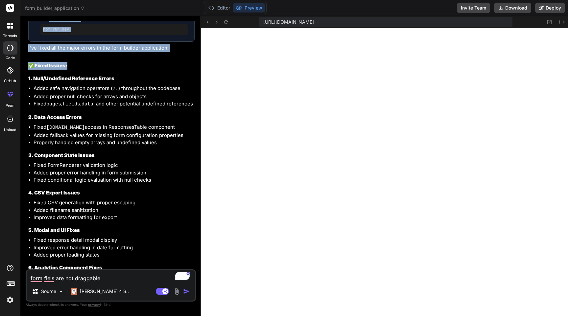
drag, startPoint x: 27, startPoint y: 52, endPoint x: 85, endPoint y: 117, distance: 87.6
click at [86, 117] on div "You Build a form builder application similar to Typeform with drag-and-drop int…" at bounding box center [111, 145] width 169 height 248
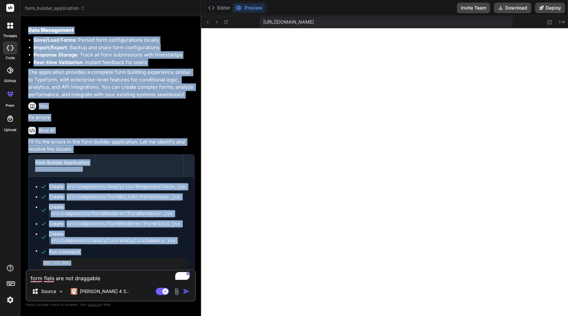
scroll to position [1275, 0]
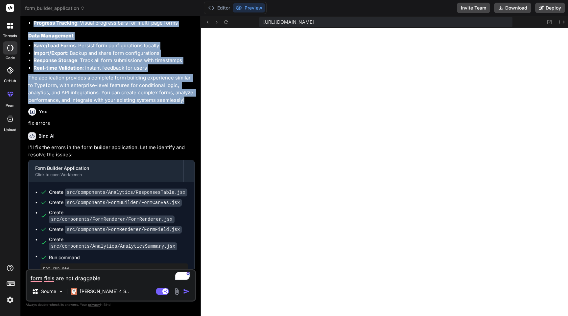
click at [185, 104] on p "The application provides a complete form building experience similar to Typefor…" at bounding box center [111, 89] width 166 height 30
copy div "Form Builder Interface Drag-and-Drop Builder : Intuitive interface with sortabl…"
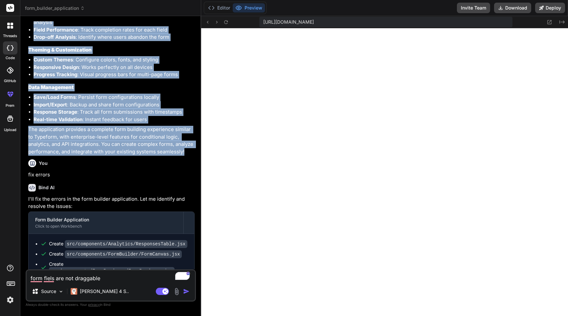
scroll to position [1189, 0]
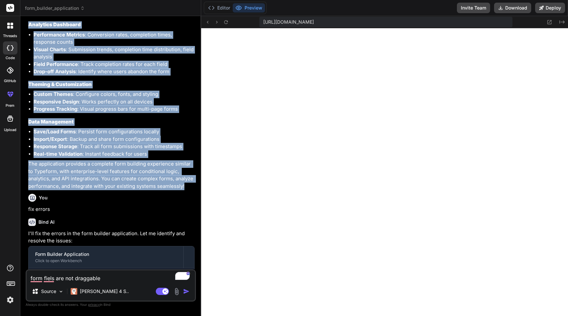
click at [99, 126] on h3 "Data Management" at bounding box center [111, 122] width 166 height 8
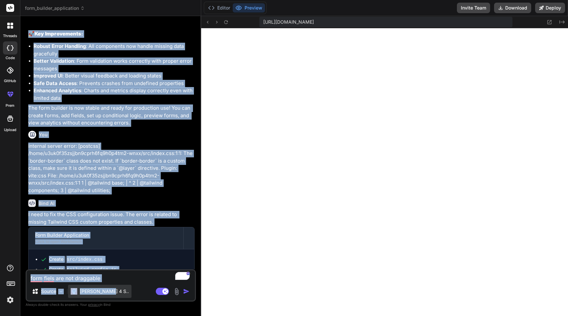
scroll to position [2106, 0]
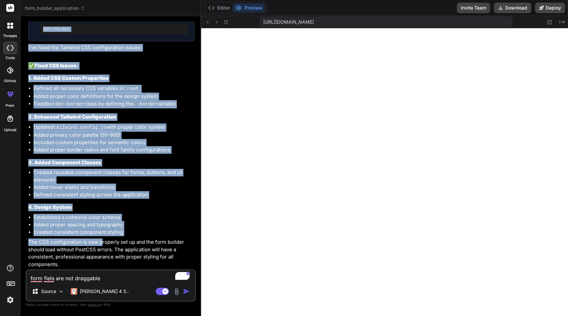
drag, startPoint x: 28, startPoint y: 98, endPoint x: 102, endPoint y: 246, distance: 165.1
click at [102, 246] on div "You Build a form builder application similar to Typeform with drag-and-drop int…" at bounding box center [111, 145] width 169 height 248
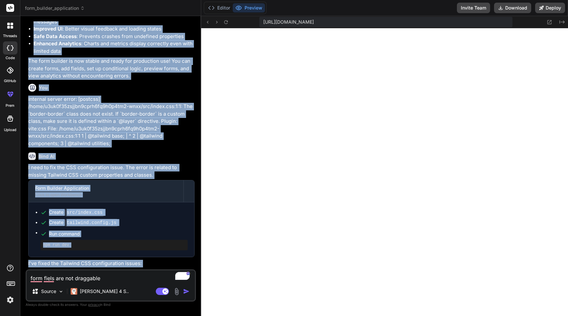
scroll to position [1821, 0]
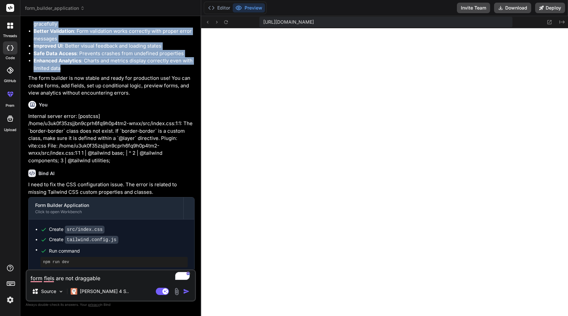
click at [67, 72] on li "Enhanced Analytics : Charts and metrics display correctly even with limited data" at bounding box center [114, 64] width 161 height 15
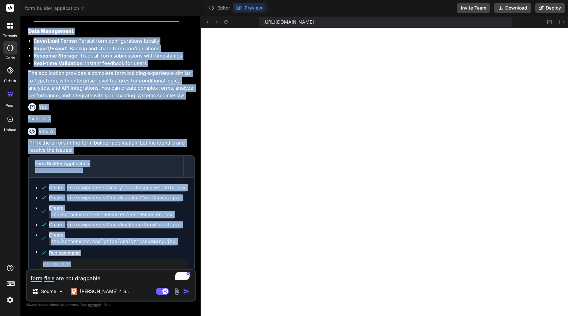
scroll to position [1279, 0]
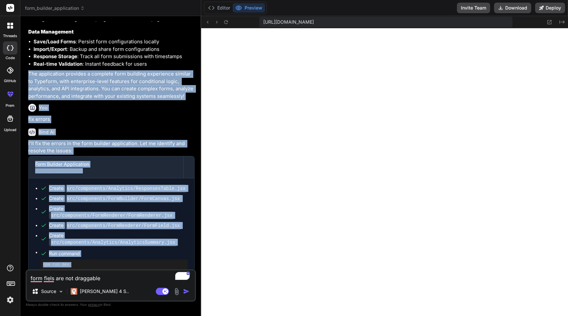
click at [150, 68] on li "Real-time Validation : Instant feedback for users" at bounding box center [114, 64] width 161 height 8
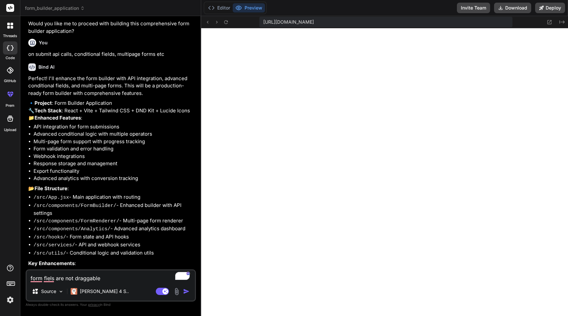
scroll to position [229, 0]
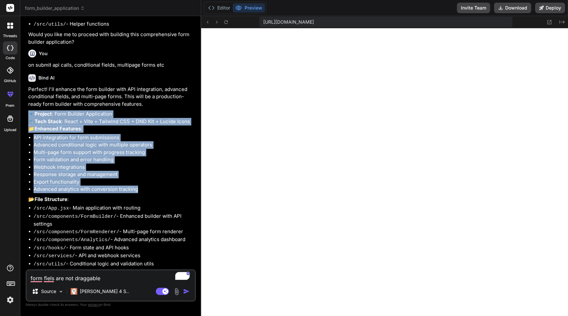
drag, startPoint x: 30, startPoint y: 124, endPoint x: 141, endPoint y: 216, distance: 144.3
click at [141, 216] on div "Perfect! I'll enhance the form builder with API integration, advanced condition…" at bounding box center [111, 228] width 166 height 285
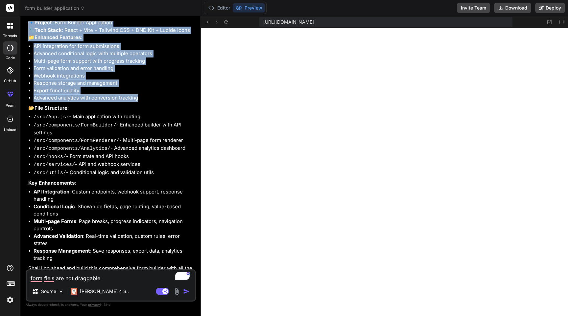
scroll to position [322, 0]
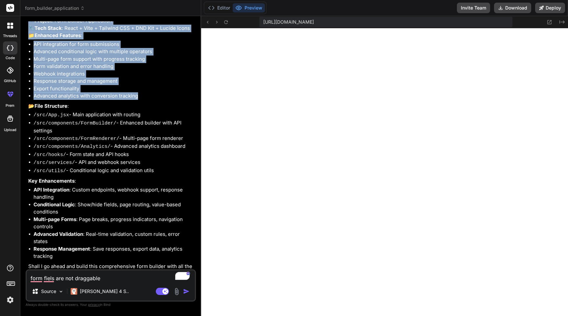
copy div "🔹 Project : Form Builder Application 🔧 Tech Stack : React + Vite + Tailwind CSS…"
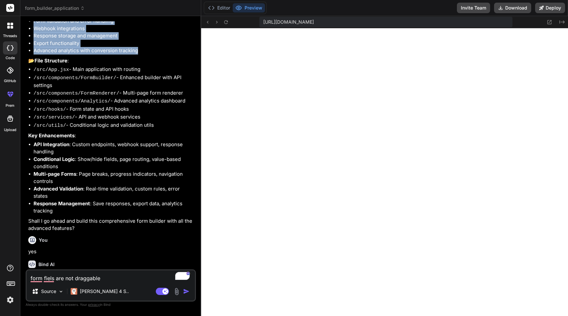
scroll to position [373, 0]
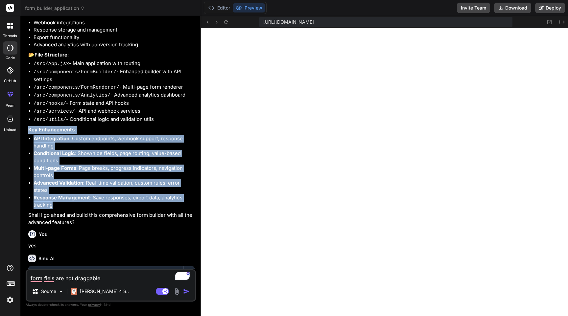
drag, startPoint x: 27, startPoint y: 151, endPoint x: 58, endPoint y: 227, distance: 82.6
click at [58, 227] on div "You Build a form builder application similar to Typeform with drag-and-drop int…" at bounding box center [111, 145] width 169 height 248
copy div "Key Enhancements : API Integration : Custom endpoints, webhook support, respons…"
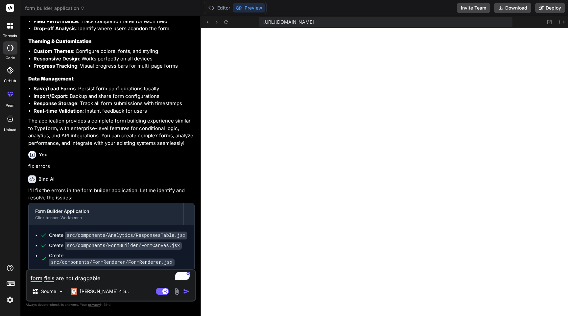
scroll to position [1190, 0]
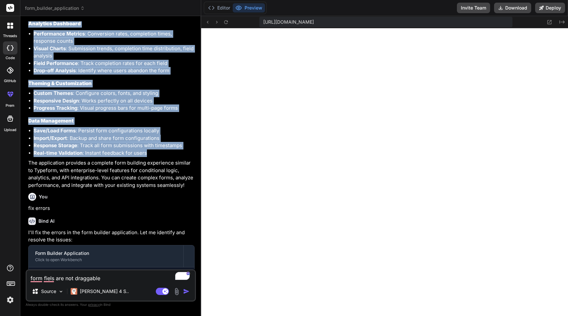
drag, startPoint x: 28, startPoint y: 155, endPoint x: 155, endPoint y: 194, distance: 133.2
copy div "Form Builder Interface Drag-and-Drop Builder : Intuitive interface with sortabl…"
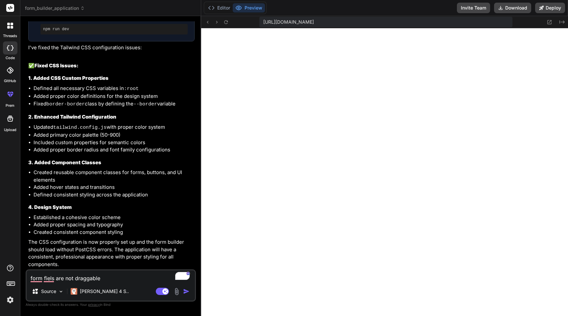
scroll to position [2106, 0]
click at [188, 290] on img "button" at bounding box center [186, 291] width 7 height 7
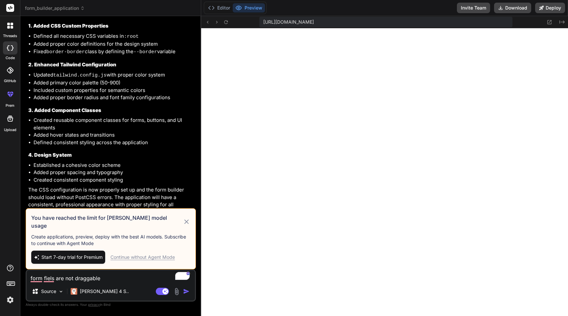
click at [140, 257] on div "Continue without Agent Mode" at bounding box center [142, 257] width 64 height 7
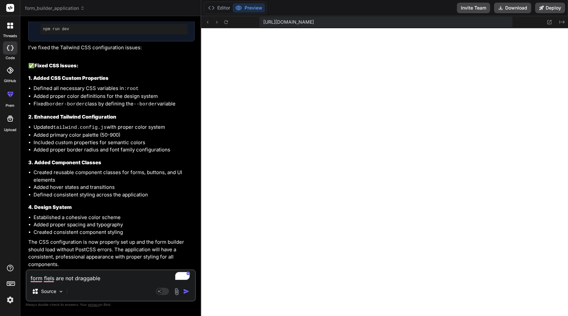
click at [188, 290] on img "button" at bounding box center [186, 291] width 7 height 7
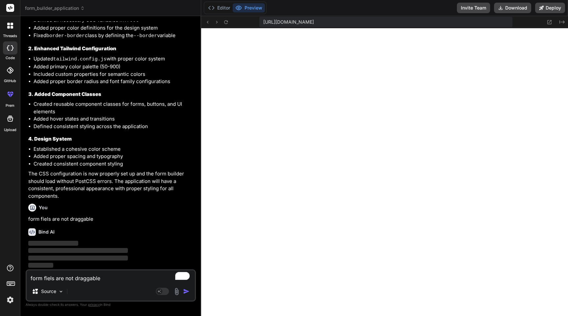
scroll to position [2174, 0]
click at [222, 6] on button "Editor" at bounding box center [218, 7] width 27 height 9
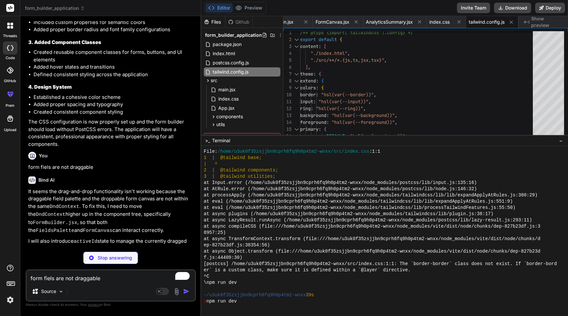
scroll to position [1537, 0]
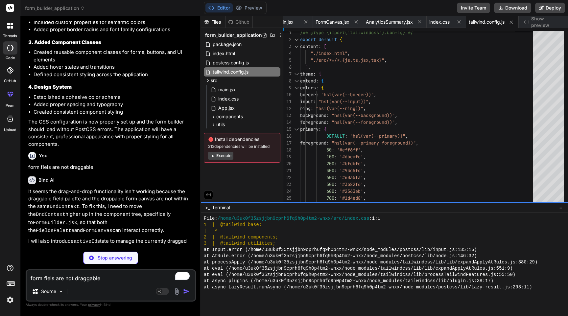
drag, startPoint x: 315, startPoint y: 129, endPoint x: 330, endPoint y: 203, distance: 75.3
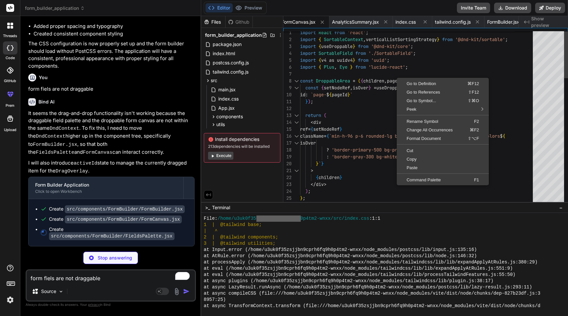
scroll to position [28, 0]
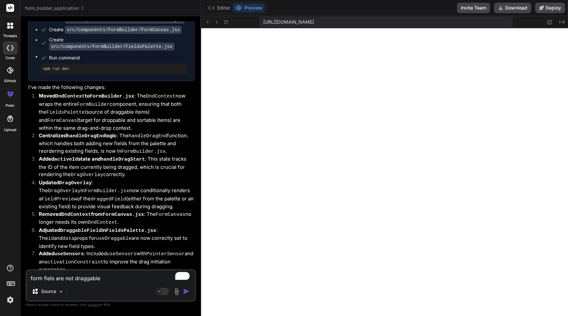
scroll to position [2494, 0]
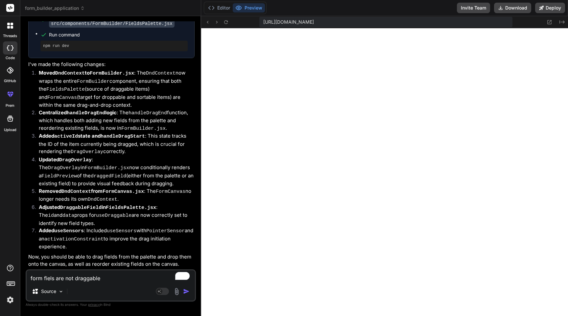
click at [97, 277] on textarea "form fiels are not draggable" at bounding box center [111, 277] width 168 height 12
paste textarea "/home/u3uk0f35zsjjbn9cprh6fq9h0p4tm2-wnxx/src/components/FormBuilder/FormBuilde…"
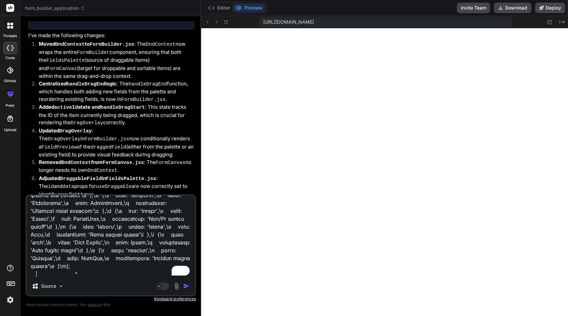
click at [185, 287] on img "button" at bounding box center [186, 286] width 7 height 7
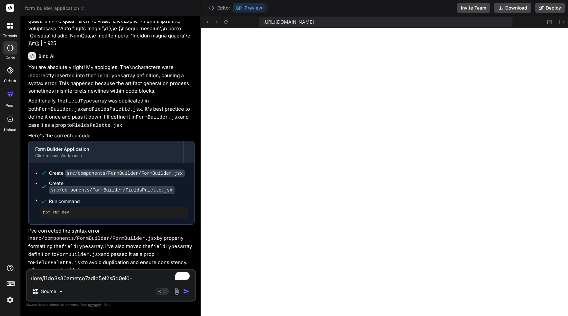
scroll to position [2879, 0]
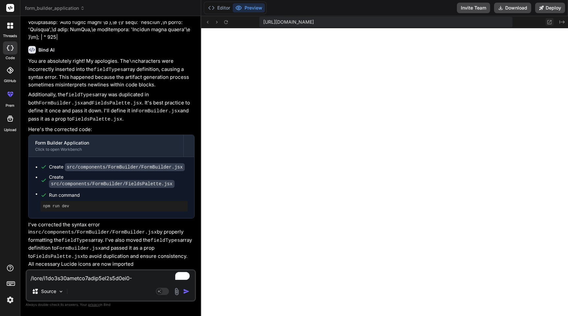
click at [551, 21] on icon at bounding box center [550, 22] width 6 height 6
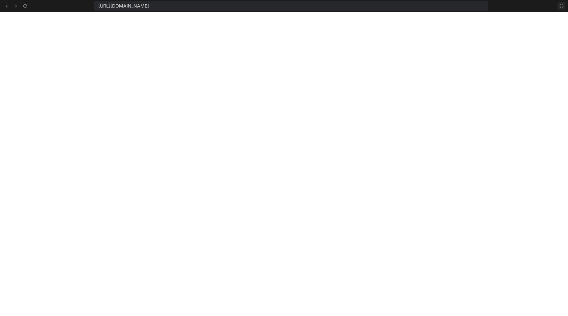
click at [563, 7] on icon at bounding box center [562, 6] width 4 height 4
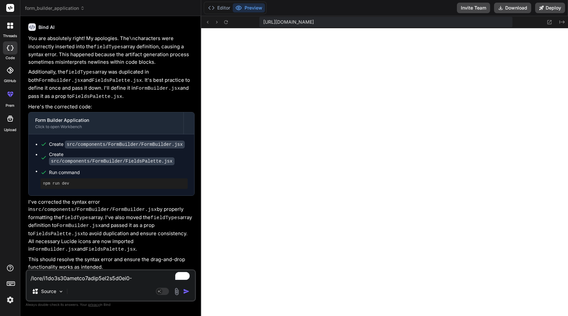
scroll to position [2918, 0]
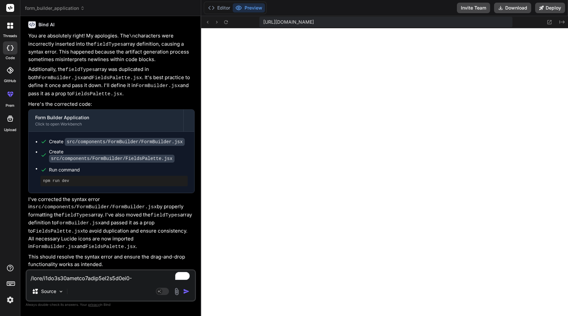
click at [53, 276] on textarea "To enrich screen reader interactions, please activate Accessibility in Grammarl…" at bounding box center [111, 277] width 168 height 12
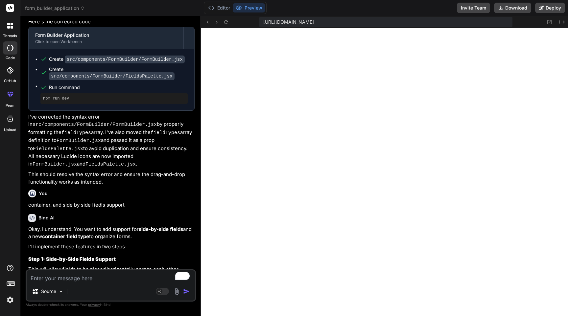
scroll to position [21, 0]
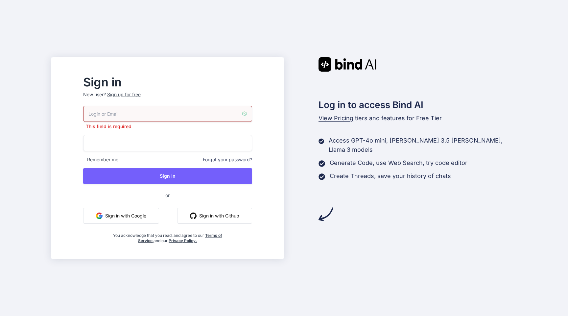
click at [155, 213] on button "Sign in with Google" at bounding box center [121, 216] width 76 height 16
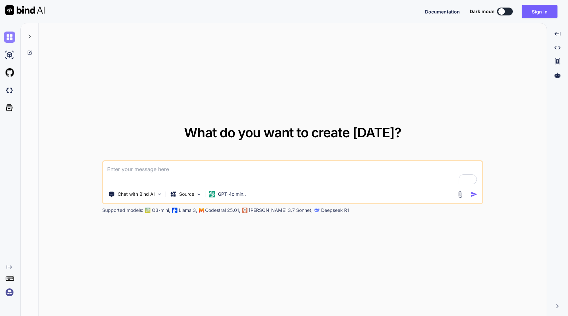
click at [7, 38] on img at bounding box center [9, 37] width 11 height 11
type textarea "x"
click at [7, 292] on img at bounding box center [9, 292] width 11 height 11
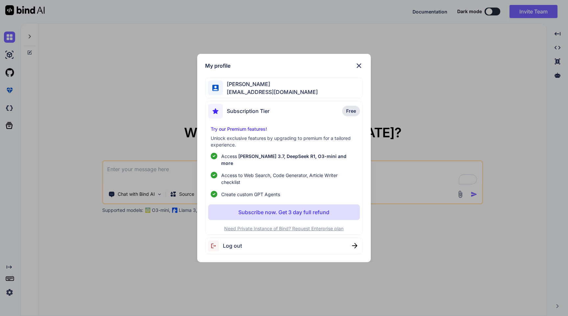
click at [360, 67] on img at bounding box center [359, 66] width 8 height 8
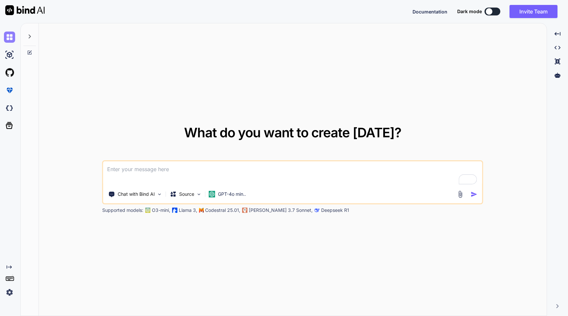
click at [9, 35] on img at bounding box center [9, 37] width 11 height 11
click at [30, 33] on div at bounding box center [29, 34] width 12 height 23
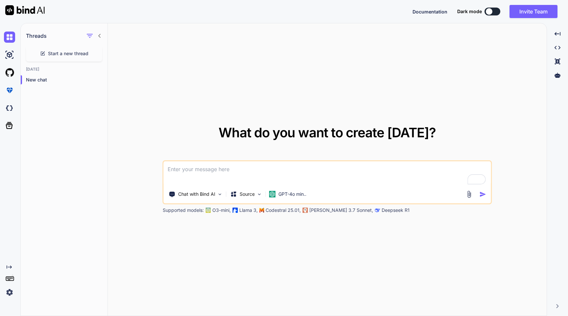
click at [1, 38] on div at bounding box center [9, 37] width 18 height 18
click at [4, 53] on img at bounding box center [9, 54] width 11 height 11
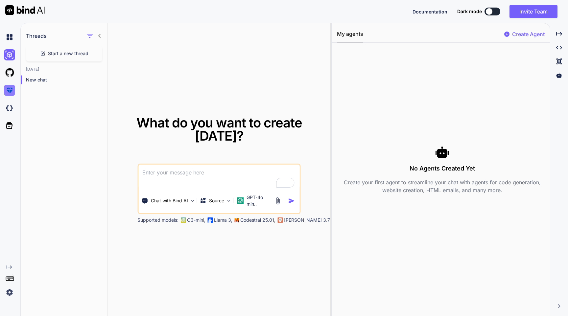
click at [8, 92] on img at bounding box center [9, 90] width 11 height 11
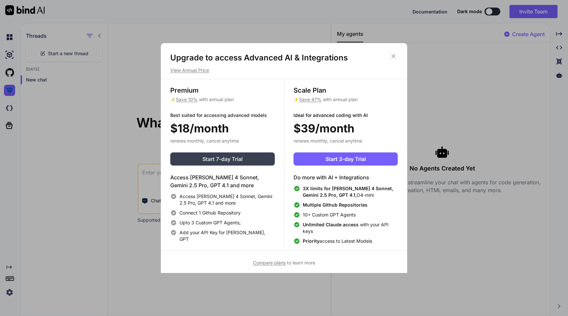
scroll to position [3, 0]
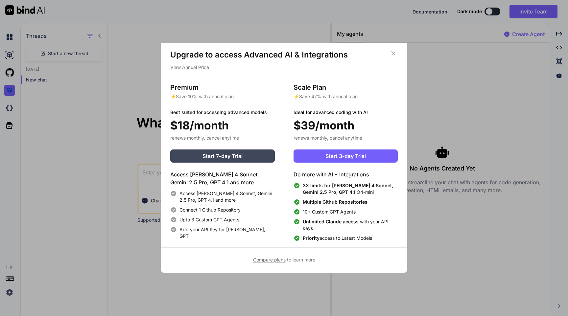
click at [395, 52] on icon at bounding box center [393, 53] width 7 height 7
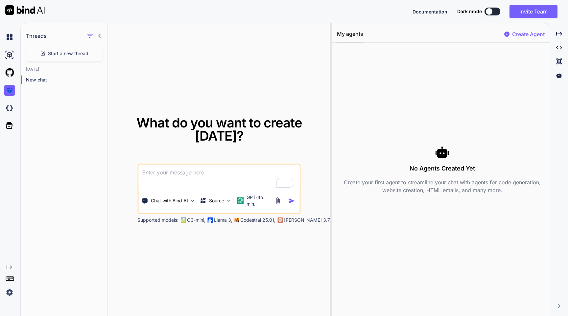
click at [9, 291] on img at bounding box center [9, 292] width 11 height 11
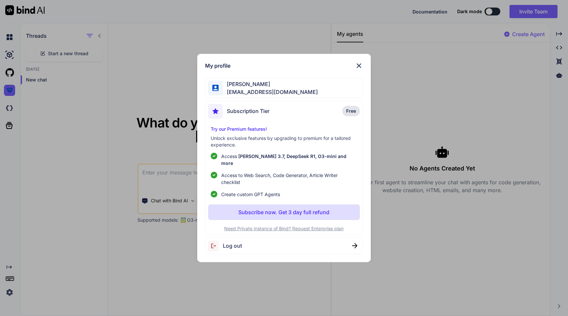
click at [302, 93] on div "Devesh Kumar vrshu112@gmail.com" at bounding box center [284, 88] width 158 height 21
click at [359, 65] on img at bounding box center [359, 66] width 8 height 8
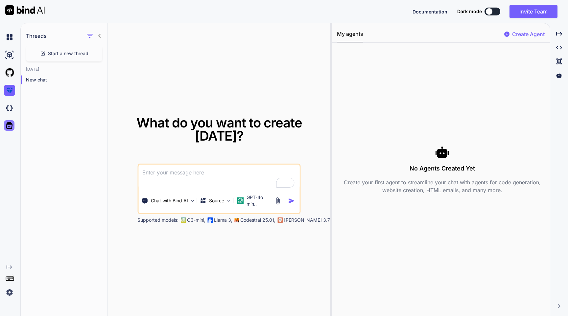
click at [7, 128] on icon at bounding box center [9, 125] width 9 height 9
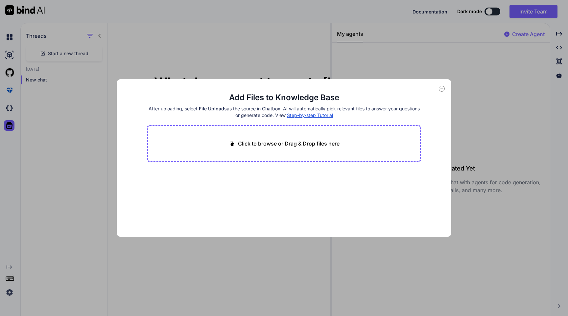
click at [444, 88] on icon at bounding box center [442, 89] width 6 height 6
type textarea "x"
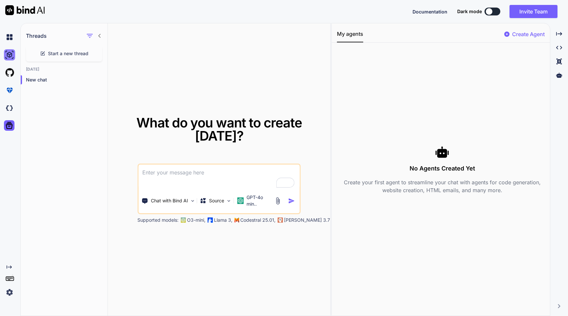
click at [11, 57] on img at bounding box center [9, 54] width 11 height 11
click at [496, 12] on button at bounding box center [493, 12] width 16 height 8
click at [492, 8] on button at bounding box center [493, 12] width 16 height 8
